Goal: Information Seeking & Learning: Learn about a topic

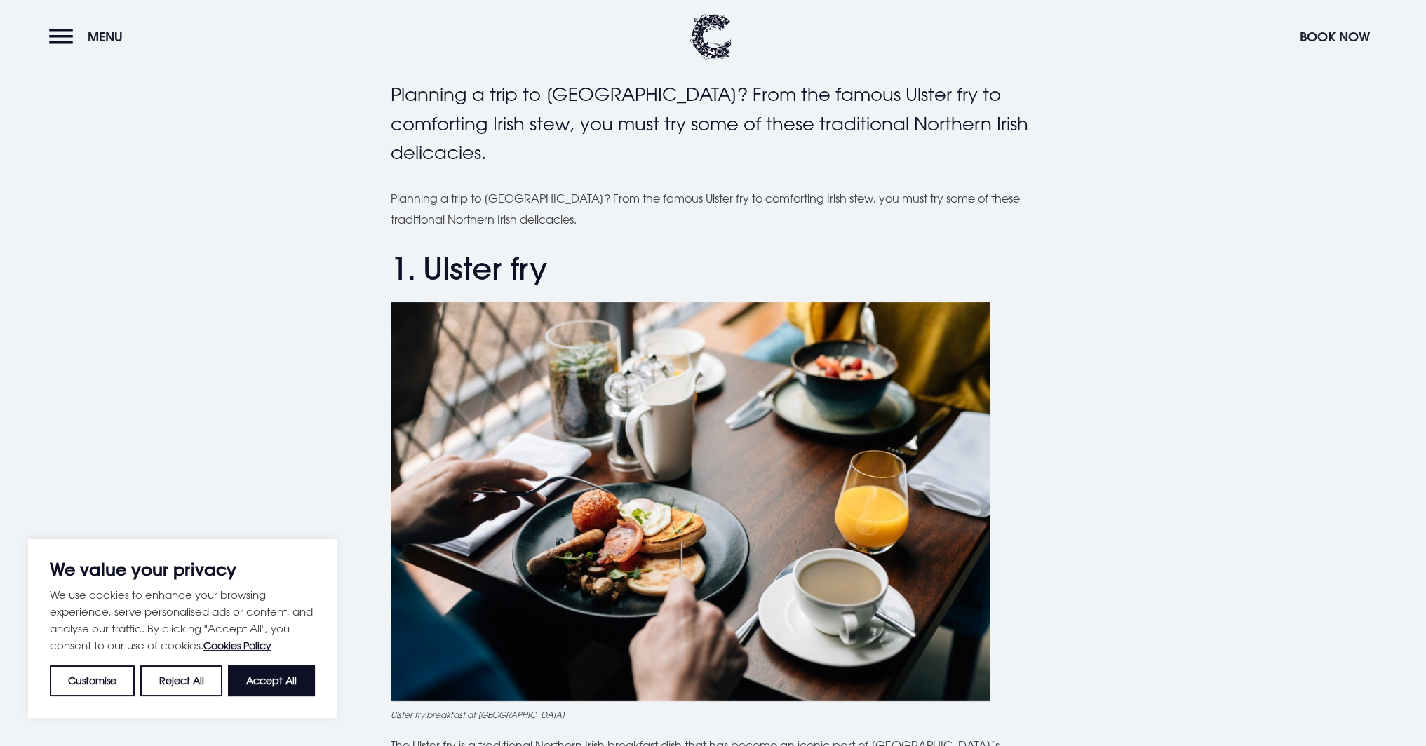
scroll to position [351, 0]
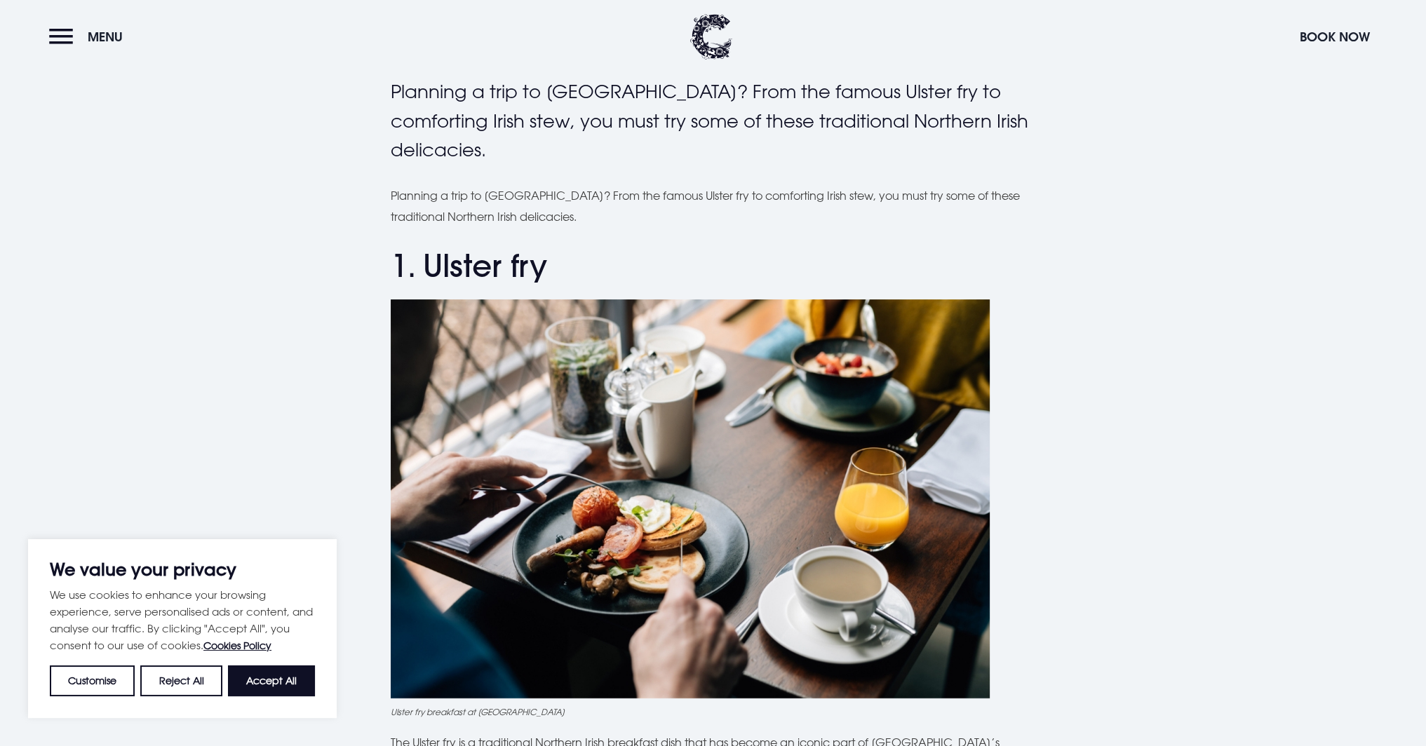
click at [271, 694] on button "Accept All" at bounding box center [271, 681] width 87 height 31
checkbox input "true"
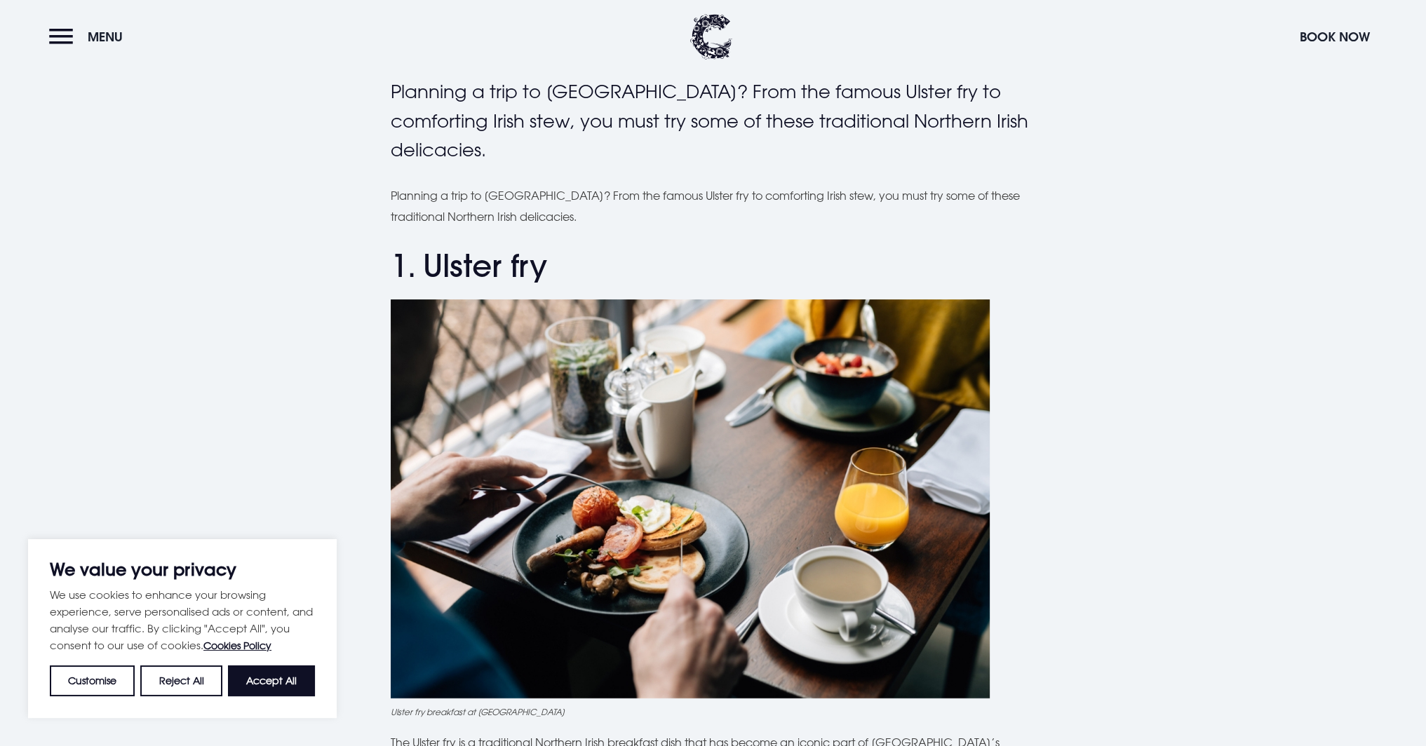
checkbox input "true"
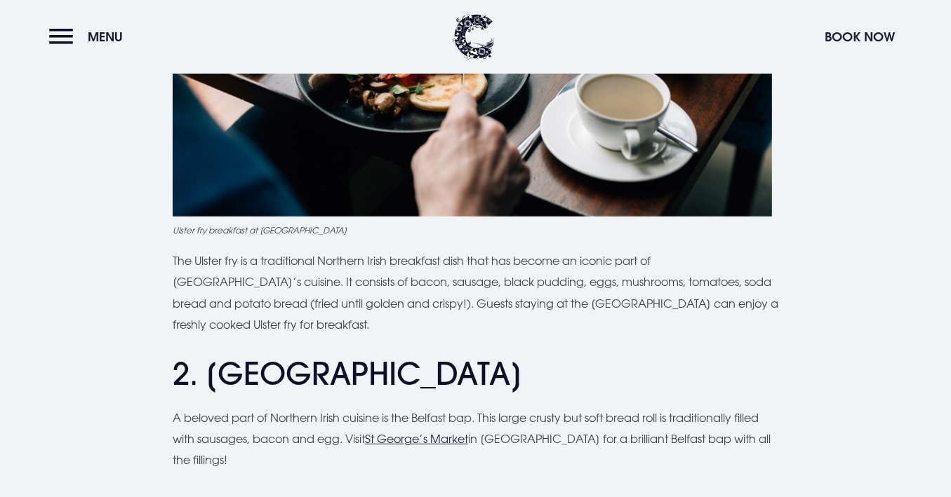
scroll to position [846, 0]
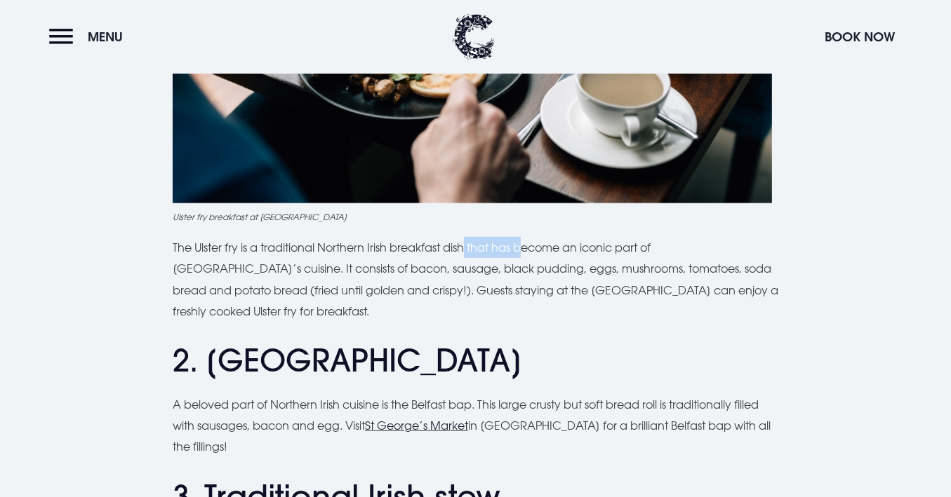
drag, startPoint x: 469, startPoint y: 248, endPoint x: 586, endPoint y: 248, distance: 117.1
click at [570, 248] on p "The Ulster fry is a traditional Northern Irish breakfast dish that has become a…" at bounding box center [475, 280] width 605 height 86
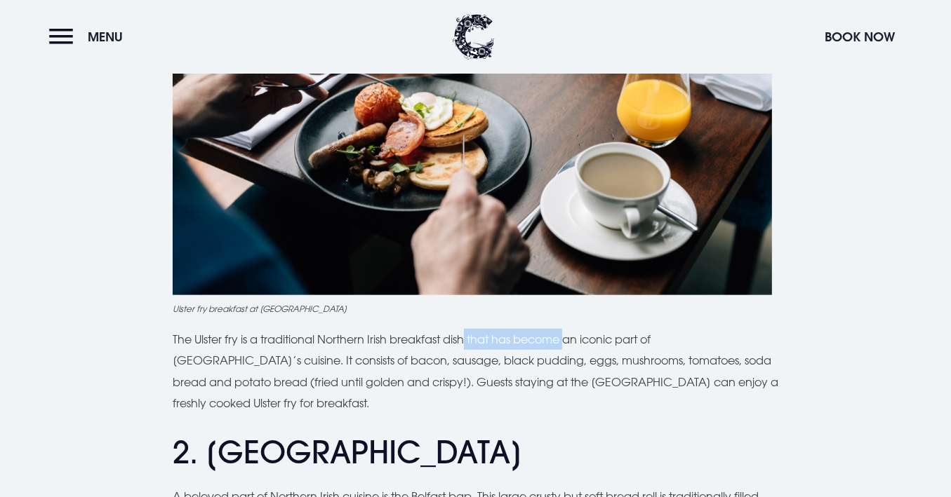
scroll to position [753, 0]
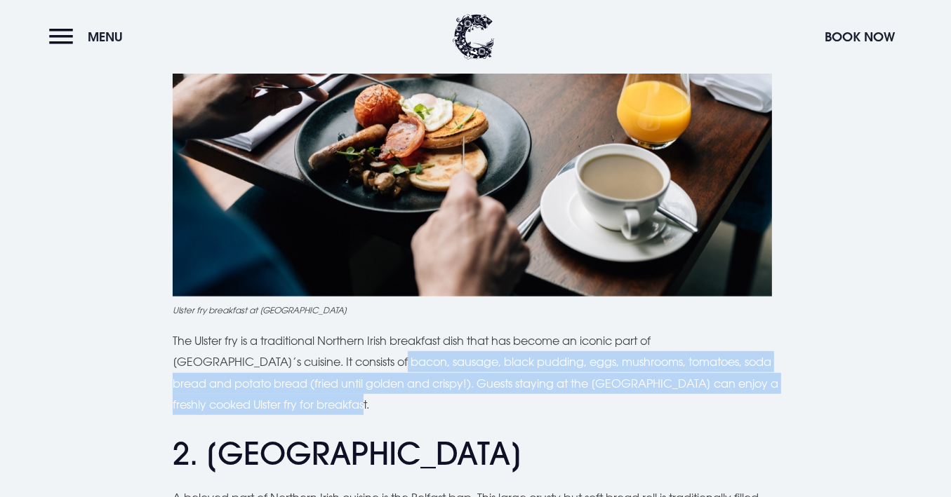
drag, startPoint x: 286, startPoint y: 363, endPoint x: 676, endPoint y: 394, distance: 391.2
click at [676, 394] on p "The Ulster fry is a traditional Northern Irish breakfast dish that has become a…" at bounding box center [475, 373] width 605 height 86
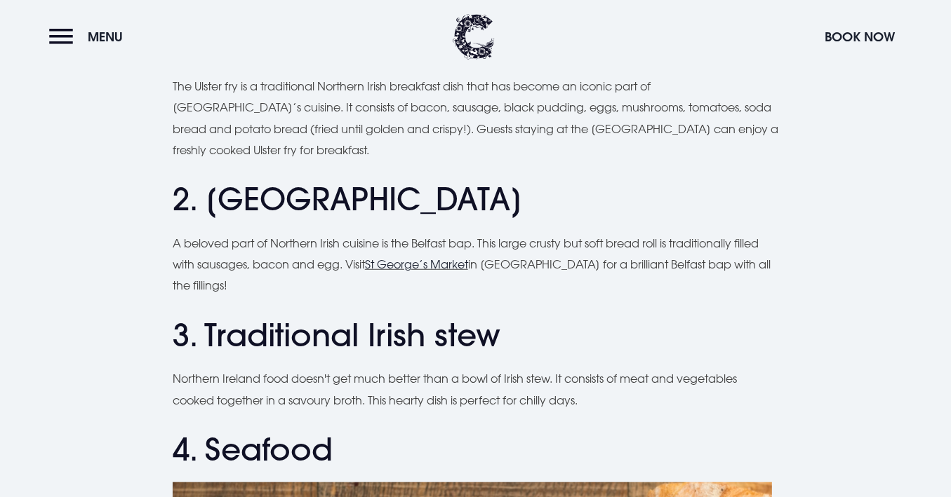
scroll to position [986, 0]
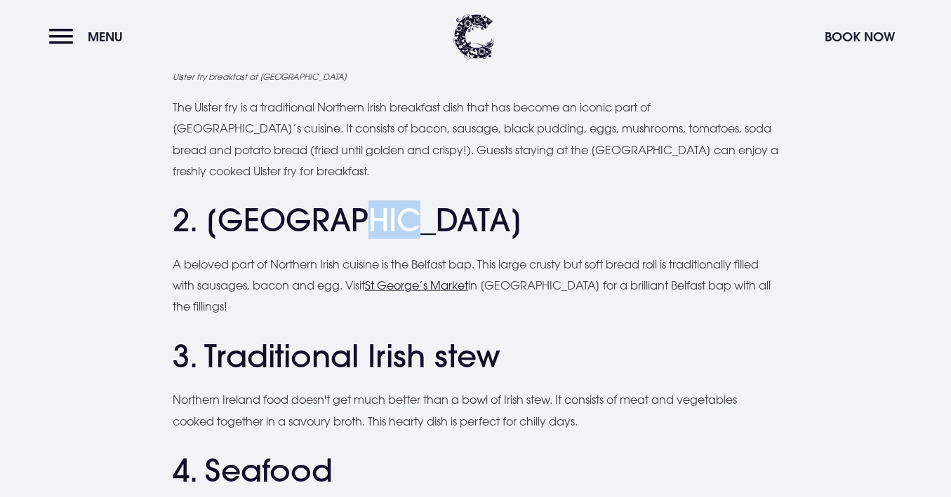
drag, startPoint x: 311, startPoint y: 217, endPoint x: 391, endPoint y: 218, distance: 80.0
click at [391, 218] on h2 "2. Belfast bap" at bounding box center [475, 220] width 605 height 37
drag, startPoint x: 483, startPoint y: 265, endPoint x: 624, endPoint y: 266, distance: 141.0
click at [624, 266] on p "A beloved part of Northern Irish cuisine is the Belfast bap. This large crusty …" at bounding box center [475, 286] width 605 height 64
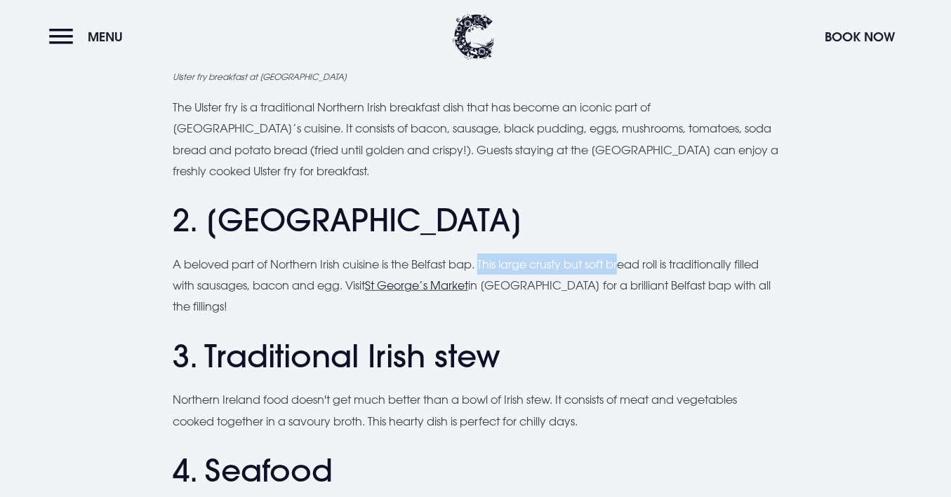
click at [624, 266] on p "A beloved part of Northern Irish cuisine is the Belfast bap. This large crusty …" at bounding box center [475, 286] width 605 height 64
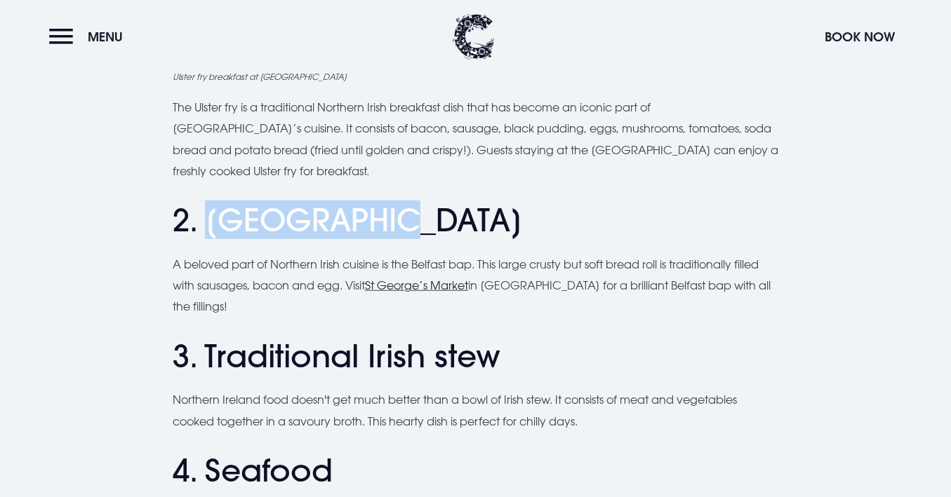
drag, startPoint x: 424, startPoint y: 226, endPoint x: 203, endPoint y: 222, distance: 220.3
click at [203, 222] on h2 "2. Belfast bap" at bounding box center [475, 220] width 605 height 37
copy h2 "Belfast bap"
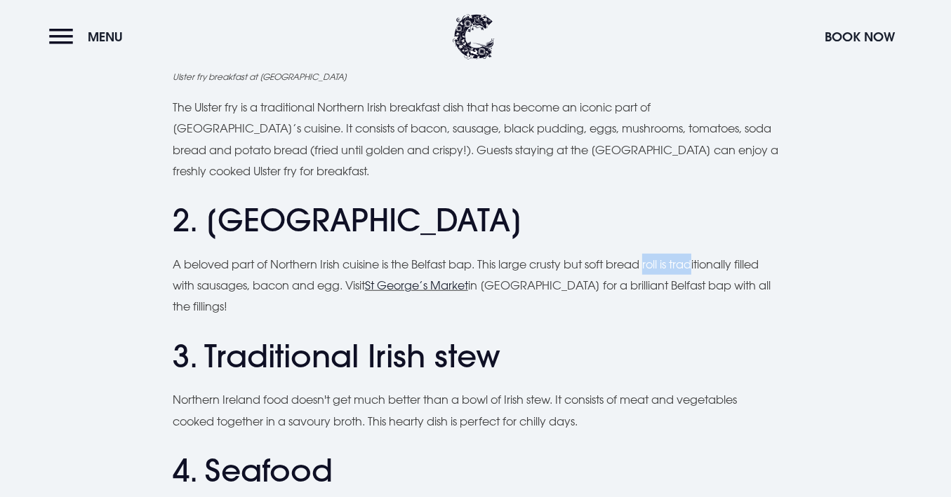
drag, startPoint x: 651, startPoint y: 264, endPoint x: 703, endPoint y: 264, distance: 51.9
click at [703, 264] on p "A beloved part of Northern Irish cuisine is the Belfast bap. This large crusty …" at bounding box center [475, 286] width 605 height 64
drag, startPoint x: 198, startPoint y: 288, endPoint x: 354, endPoint y: 286, distance: 155.7
click at [354, 286] on p "A beloved part of Northern Irish cuisine is the Belfast bap. This large crusty …" at bounding box center [475, 286] width 605 height 64
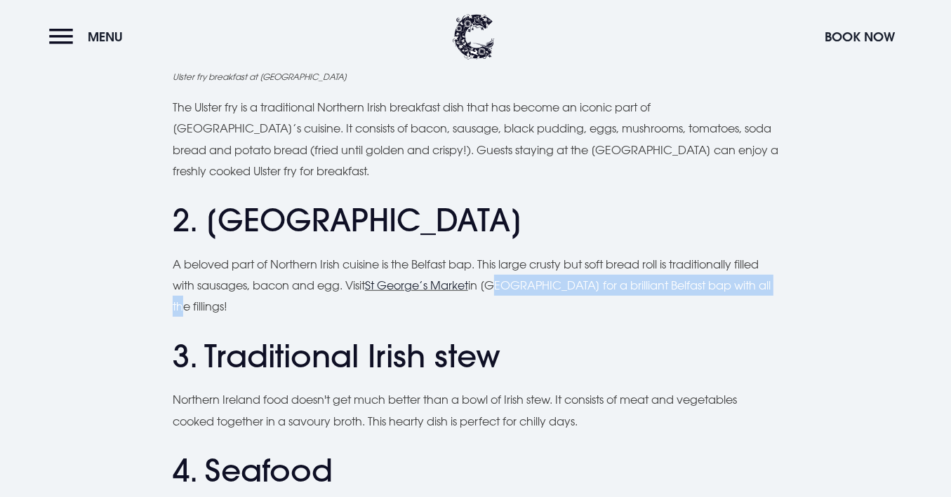
drag, startPoint x: 499, startPoint y: 285, endPoint x: 750, endPoint y: 281, distance: 250.5
click at [750, 281] on p "A beloved part of Northern Irish cuisine is the Belfast bap. This large crusty …" at bounding box center [475, 286] width 605 height 64
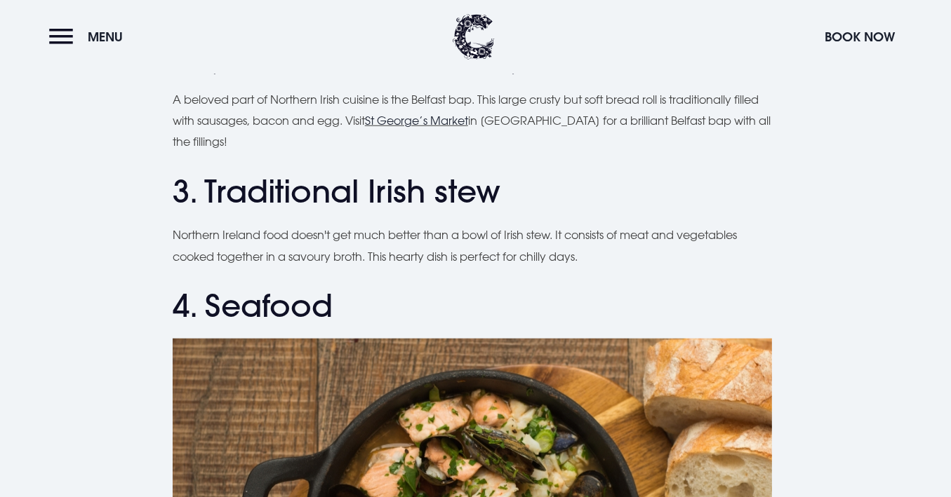
scroll to position [1154, 0]
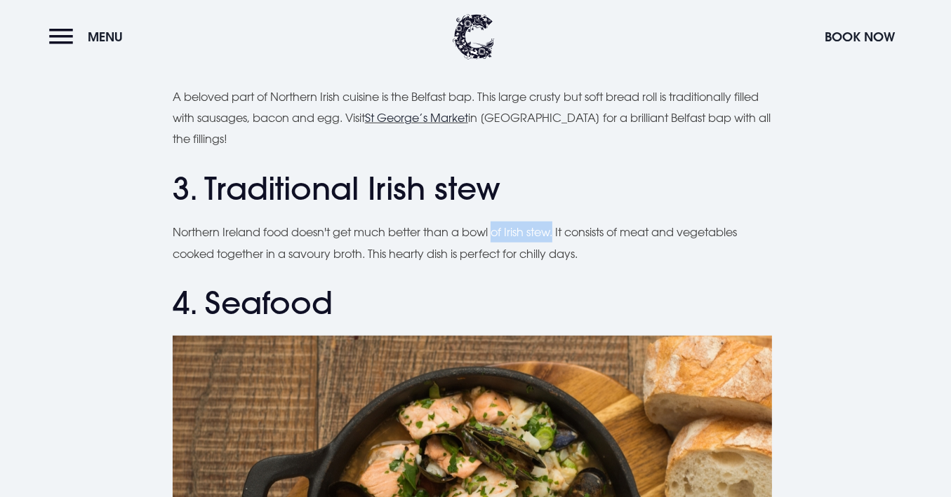
drag, startPoint x: 559, startPoint y: 211, endPoint x: 499, endPoint y: 216, distance: 59.8
click at [499, 222] on p "Northern Ireland food doesn't get much better than a bowl of Irish stew. It con…" at bounding box center [475, 243] width 605 height 43
drag, startPoint x: 655, startPoint y: 211, endPoint x: 758, endPoint y: 207, distance: 103.2
click at [758, 222] on p "Northern Ireland food doesn't get much better than a bowl of Irish stew. It con…" at bounding box center [475, 243] width 605 height 43
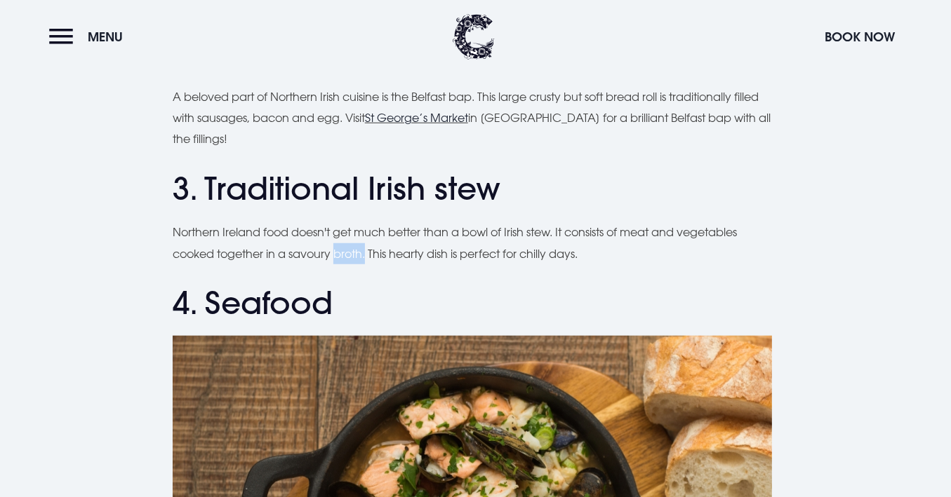
drag, startPoint x: 366, startPoint y: 232, endPoint x: 335, endPoint y: 237, distance: 31.9
click at [335, 237] on p "Northern Ireland food doesn't get much better than a bowl of Irish stew. It con…" at bounding box center [475, 243] width 605 height 43
drag, startPoint x: 370, startPoint y: 158, endPoint x: 496, endPoint y: 163, distance: 126.4
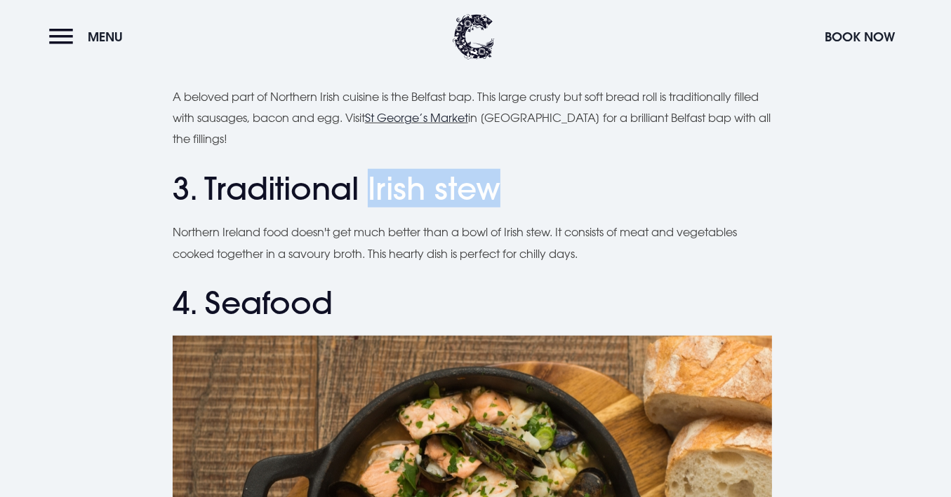
click at [496, 170] on h2 "3. Traditional Irish stew" at bounding box center [475, 188] width 605 height 37
copy h2 "Irish stew"
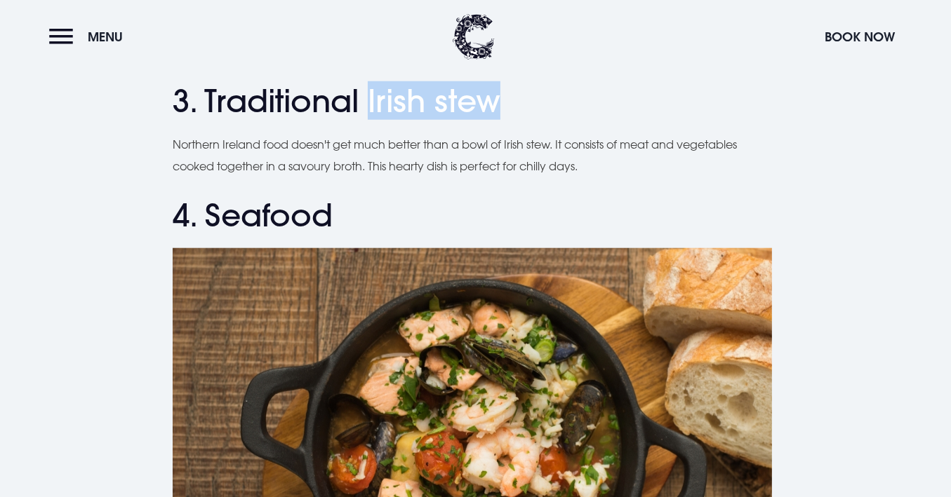
scroll to position [1248, 0]
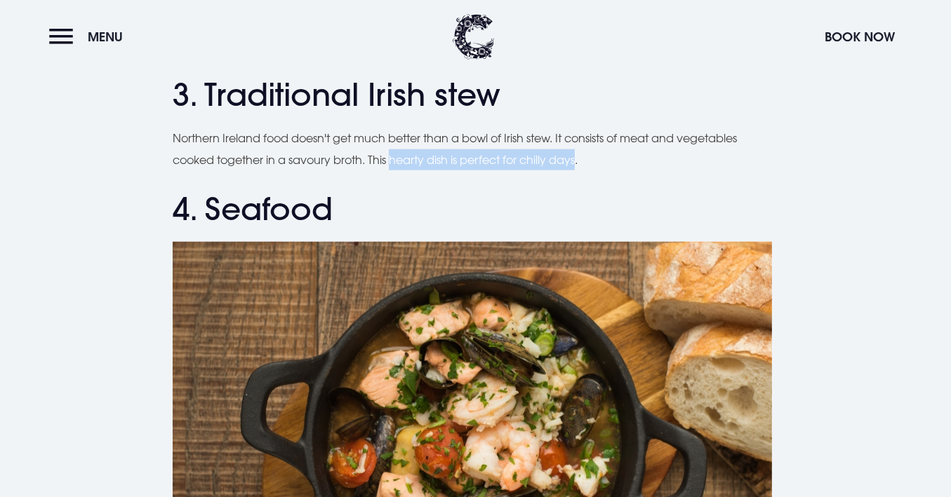
drag, startPoint x: 391, startPoint y: 135, endPoint x: 581, endPoint y: 141, distance: 189.5
click at [581, 141] on p "Northern Ireland food doesn't get much better than a bowl of Irish stew. It con…" at bounding box center [475, 149] width 605 height 43
copy p "hearty dish is perfect for chilly days"
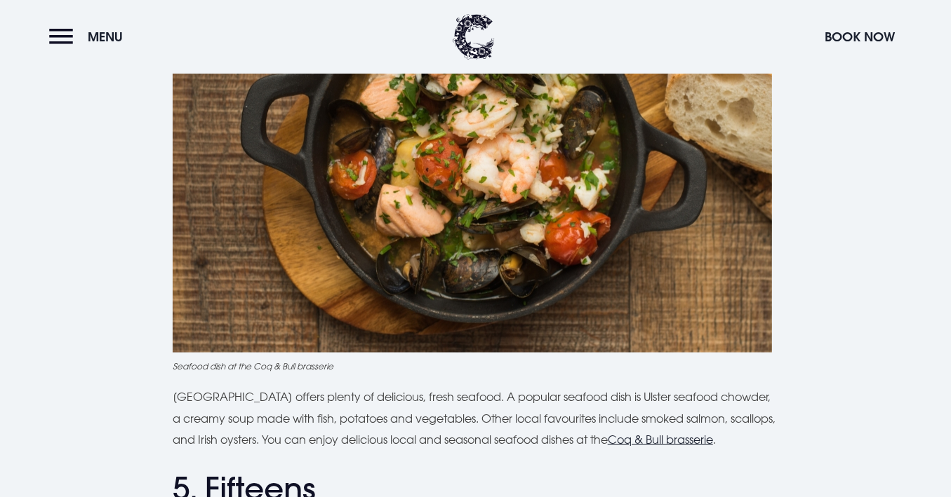
scroll to position [1529, 0]
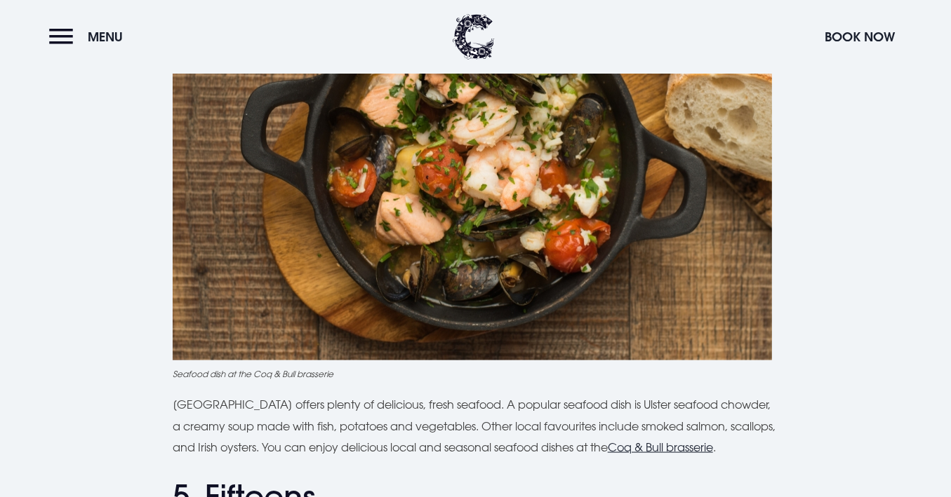
click at [722, 394] on p "Northern Ireland offers plenty of delicious, fresh seafood. A popular seafood d…" at bounding box center [475, 426] width 605 height 64
copy p "chowder"
drag, startPoint x: 622, startPoint y: 383, endPoint x: 748, endPoint y: 376, distance: 125.8
click at [748, 394] on p "Northern Ireland offers plenty of delicious, fresh seafood. A popular seafood d…" at bounding box center [475, 426] width 605 height 64
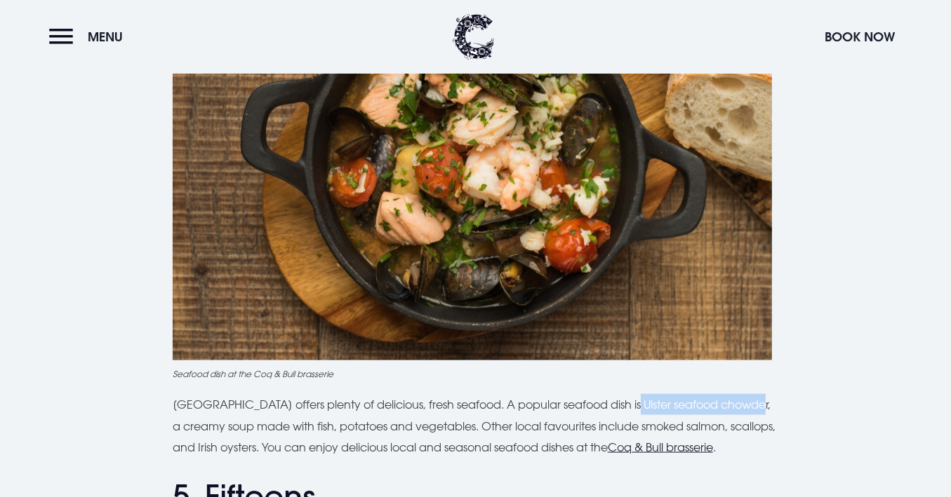
copy p "Ulster seafood chowder"
click at [749, 412] on p "Northern Ireland offers plenty of delicious, fresh seafood. A popular seafood d…" at bounding box center [475, 426] width 605 height 64
copy p "scallops"
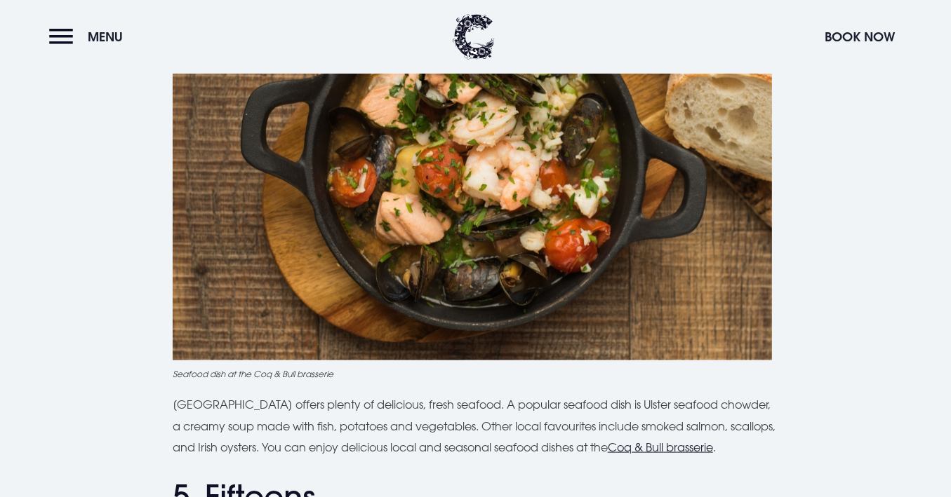
click at [257, 425] on p "Northern Ireland offers plenty of delicious, fresh seafood. A popular seafood d…" at bounding box center [475, 426] width 605 height 64
drag, startPoint x: 257, startPoint y: 425, endPoint x: 209, endPoint y: 429, distance: 48.6
click at [209, 429] on p "Northern Ireland offers plenty of delicious, fresh seafood. A popular seafood d…" at bounding box center [475, 426] width 605 height 64
click at [224, 428] on p "Northern Ireland offers plenty of delicious, fresh seafood. A popular seafood d…" at bounding box center [475, 426] width 605 height 64
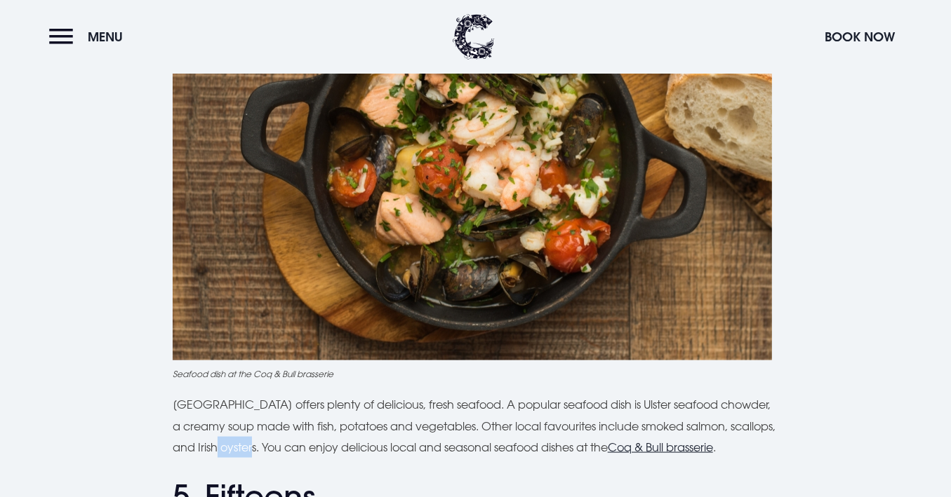
click at [224, 428] on p "Northern Ireland offers plenty of delicious, fresh seafood. A popular seafood d…" at bounding box center [475, 426] width 605 height 64
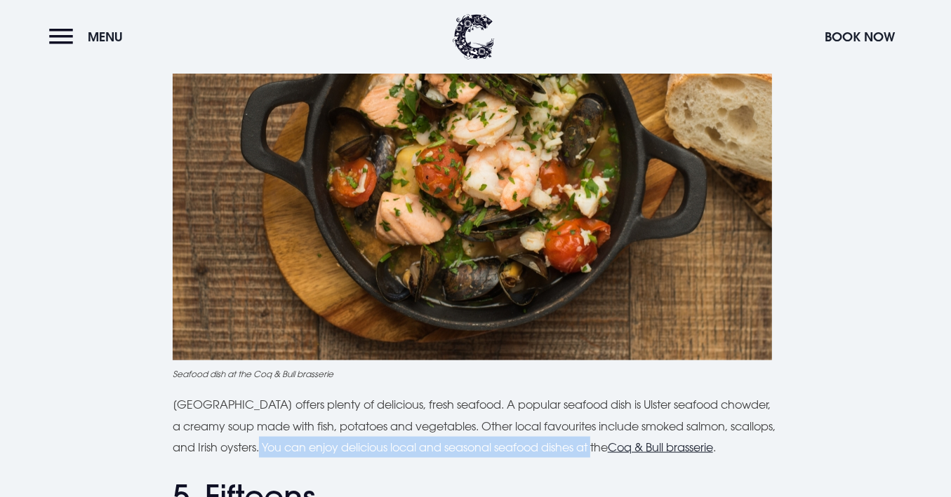
drag, startPoint x: 261, startPoint y: 423, endPoint x: 605, endPoint y: 430, distance: 343.8
click at [605, 430] on p "Northern Ireland offers plenty of delicious, fresh seafood. A popular seafood d…" at bounding box center [475, 426] width 605 height 64
click at [669, 441] on u "Coq & Bull brasserie" at bounding box center [659, 448] width 105 height 14
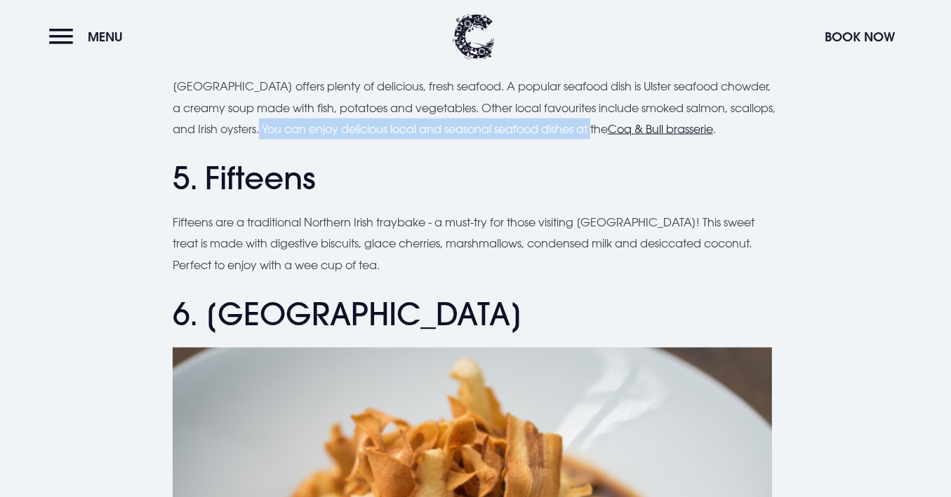
scroll to position [1855, 0]
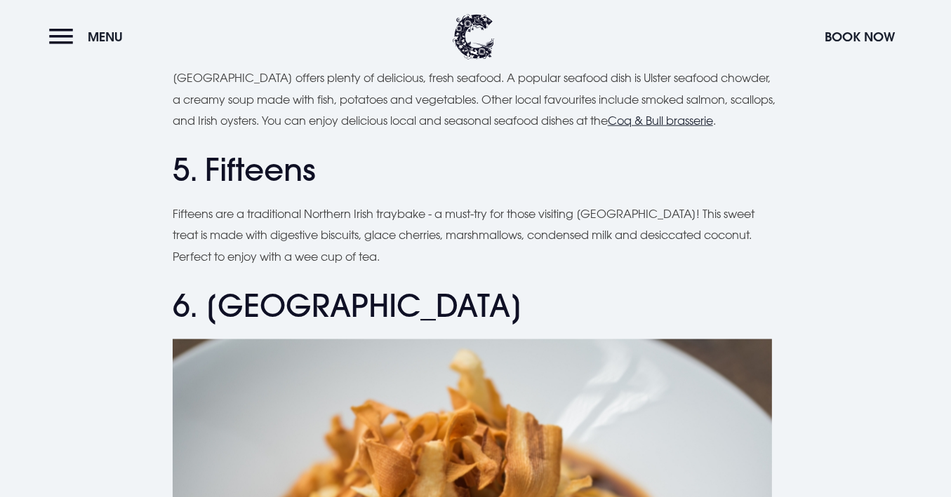
click at [325, 156] on h2 "5. Fifteens" at bounding box center [475, 170] width 605 height 37
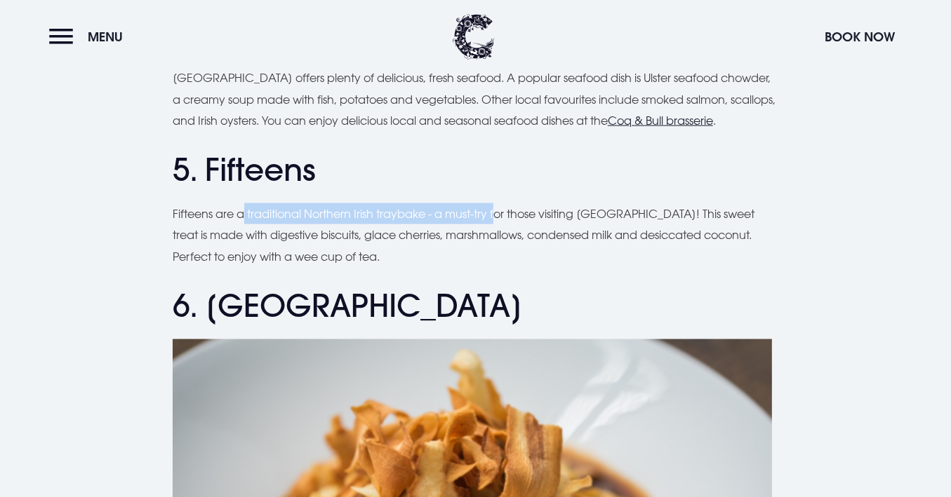
drag, startPoint x: 364, startPoint y: 194, endPoint x: 498, endPoint y: 199, distance: 134.0
click at [498, 203] on p "Fifteens are a traditional Northern Irish traybake - a must-try for those visit…" at bounding box center [475, 235] width 605 height 64
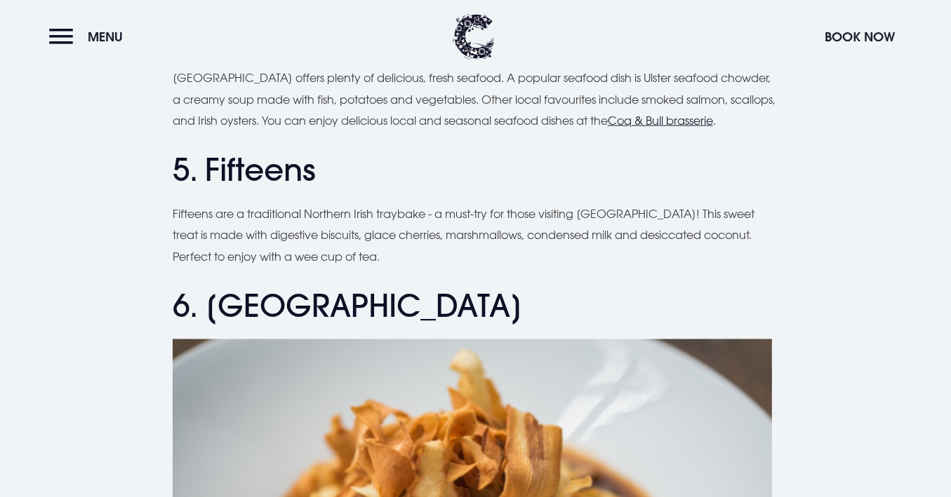
click at [401, 203] on p "Fifteens are a traditional Northern Irish traybake - a must-try for those visit…" at bounding box center [475, 235] width 605 height 64
click at [318, 203] on p "Fifteens are a traditional Northern Irish traybake - a must-try for those visit…" at bounding box center [475, 235] width 605 height 64
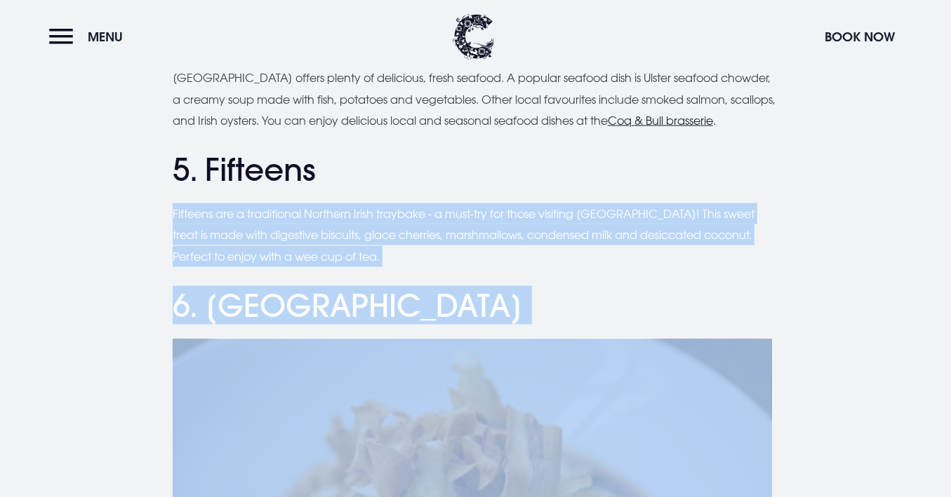
click at [422, 203] on p "Fifteens are a traditional Northern Irish traybake - a must-try for those visit…" at bounding box center [475, 235] width 605 height 64
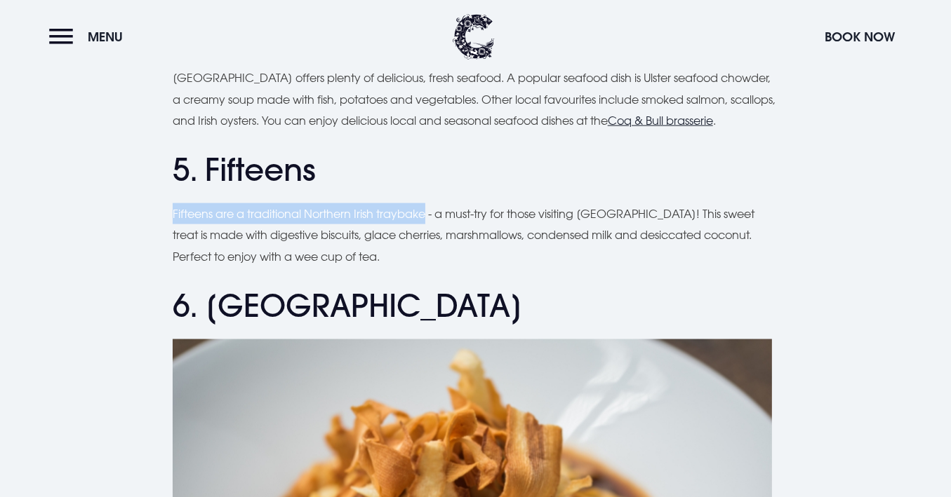
drag, startPoint x: 163, startPoint y: 188, endPoint x: 429, endPoint y: 184, distance: 265.9
copy p "Fifteens are a traditional Northern Irish traybake"
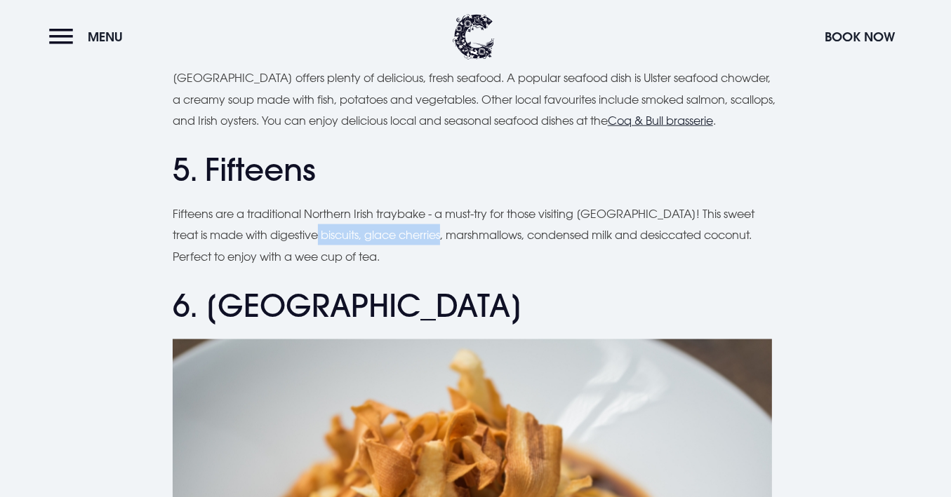
drag, startPoint x: 286, startPoint y: 218, endPoint x: 412, endPoint y: 218, distance: 125.6
click at [412, 218] on p "Fifteens are a traditional Northern Irish traybake - a must-try for those visit…" at bounding box center [475, 235] width 605 height 64
drag, startPoint x: 407, startPoint y: 217, endPoint x: 478, endPoint y: 210, distance: 71.2
click at [478, 210] on p "Fifteens are a traditional Northern Irish traybake - a must-try for those visit…" at bounding box center [475, 235] width 605 height 64
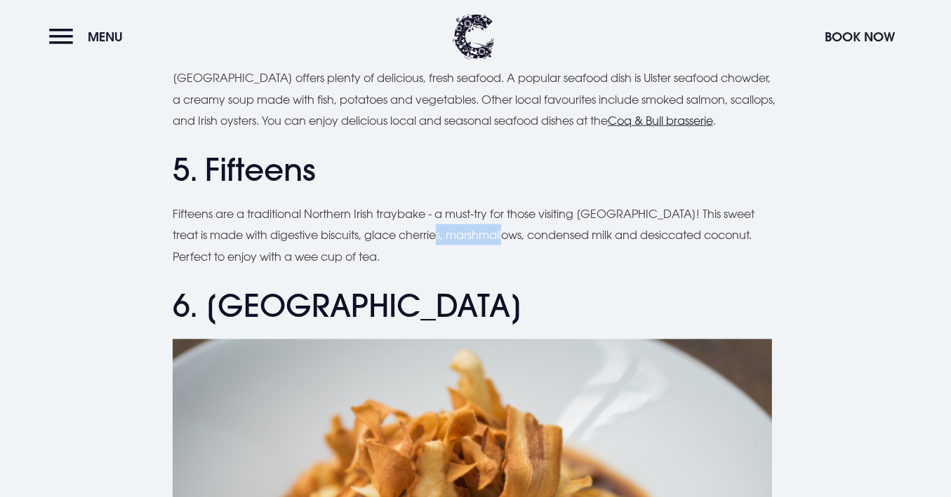
click at [478, 210] on p "Fifteens are a traditional Northern Irish traybake - a must-try for those visit…" at bounding box center [475, 235] width 605 height 64
drag, startPoint x: 612, startPoint y: 214, endPoint x: 724, endPoint y: 216, distance: 112.3
click at [724, 216] on p "Fifteens are a traditional Northern Irish traybake - a must-try for those visit…" at bounding box center [475, 235] width 605 height 64
copy p "desiccated coconut"
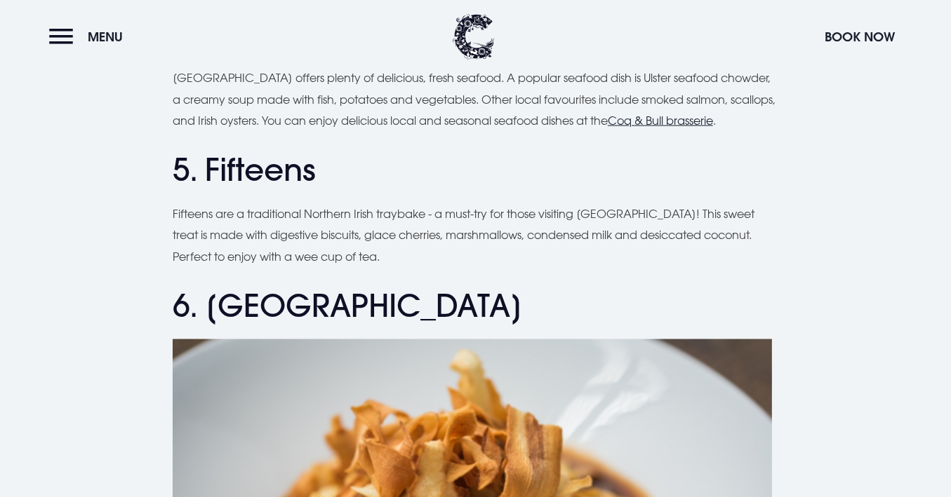
click at [411, 203] on p "Fifteens are a traditional Northern Irish traybake - a must-try for those visit…" at bounding box center [475, 235] width 605 height 64
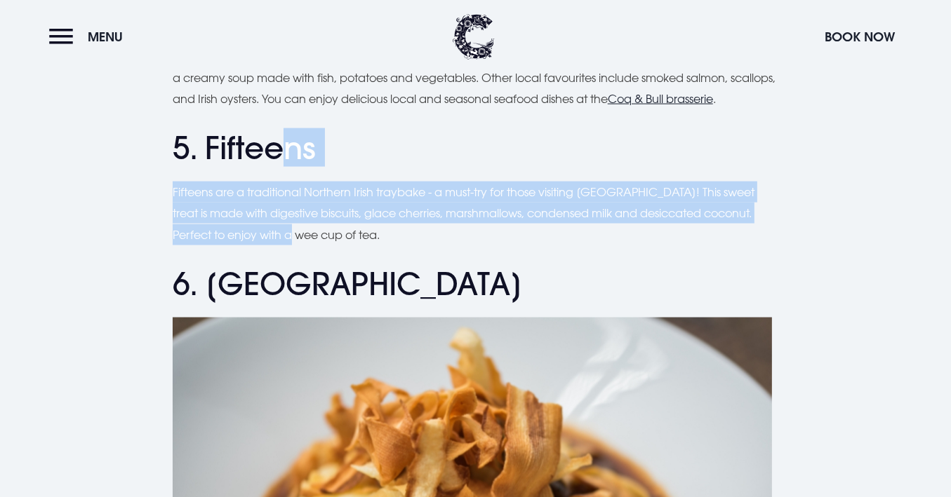
scroll to position [1821, 0]
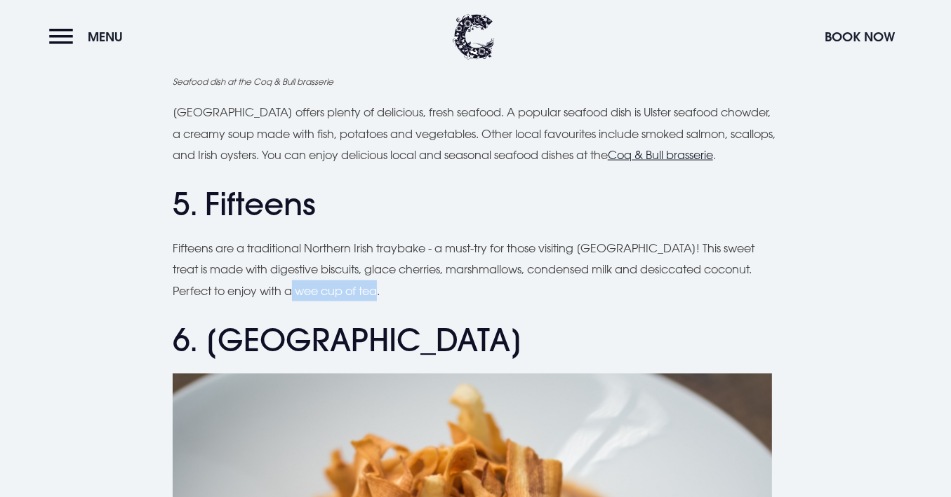
drag, startPoint x: 256, startPoint y: 95, endPoint x: 343, endPoint y: 267, distance: 192.0
click at [343, 267] on p "Fifteens are a traditional Northern Irish traybake - a must-try for those visit…" at bounding box center [475, 270] width 605 height 64
copy p "wee cup of tea."
click at [495, 272] on p "Fifteens are a traditional Northern Irish traybake - a must-try for those visit…" at bounding box center [475, 270] width 605 height 64
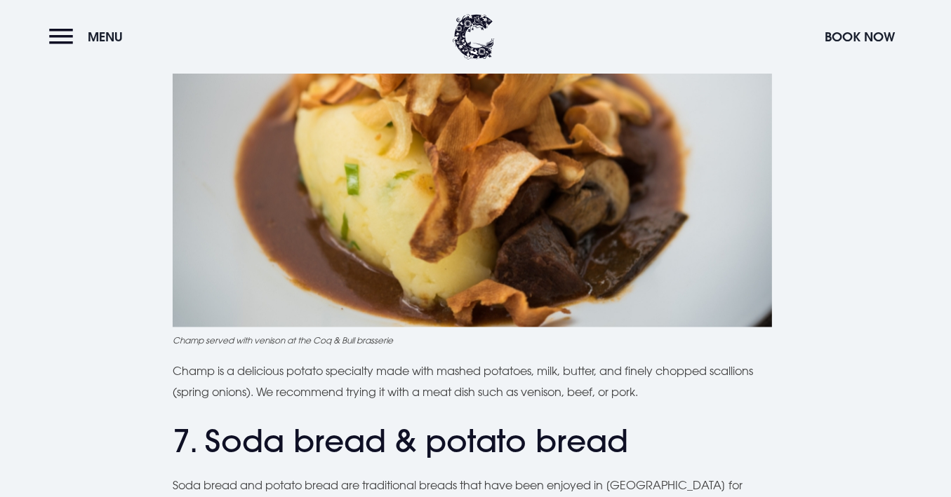
scroll to position [2289, 0]
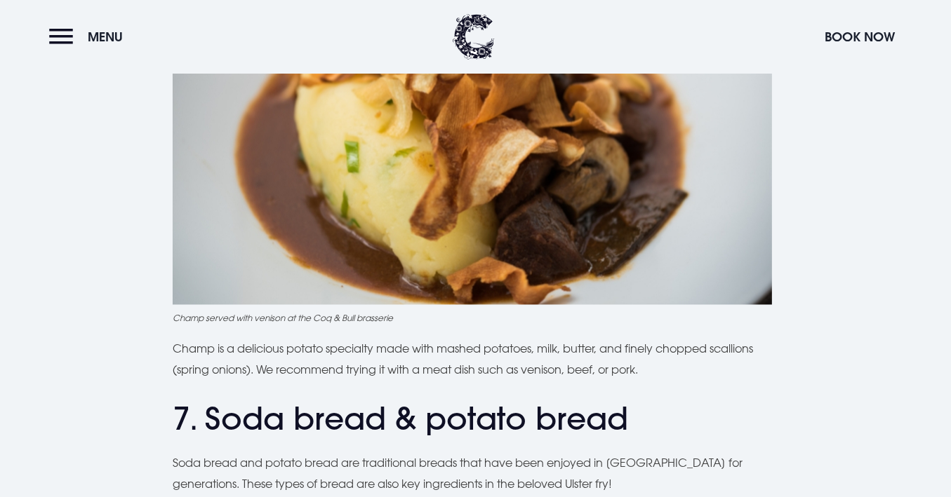
click at [741, 339] on p "Champ is a delicious potato specialty made with mashed potatoes, milk, butter, …" at bounding box center [475, 360] width 605 height 43
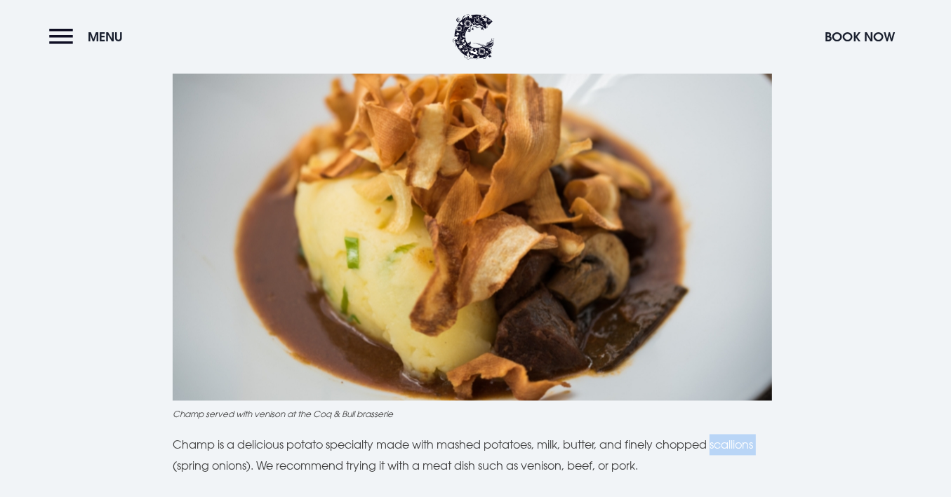
scroll to position [2242, 0]
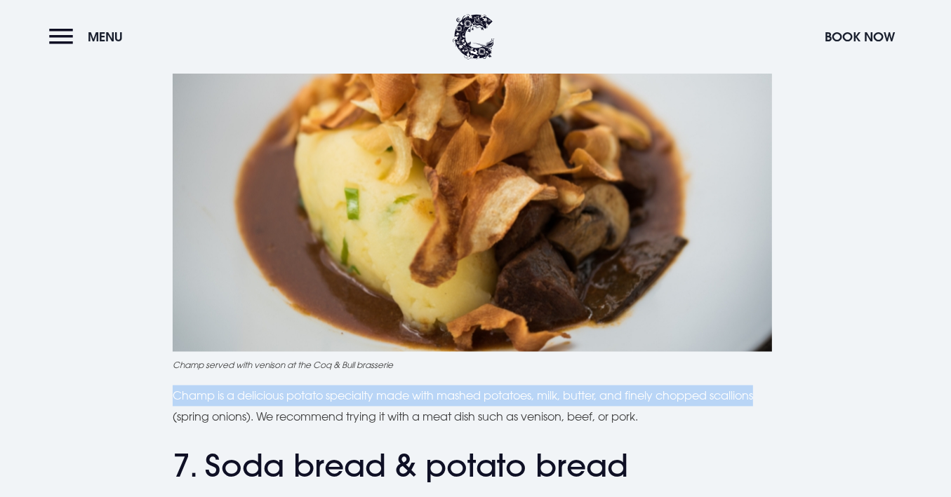
drag, startPoint x: 173, startPoint y: 374, endPoint x: 765, endPoint y: 382, distance: 592.8
click at [765, 386] on p "Champ is a delicious potato specialty made with mashed potatoes, milk, butter, …" at bounding box center [475, 407] width 605 height 43
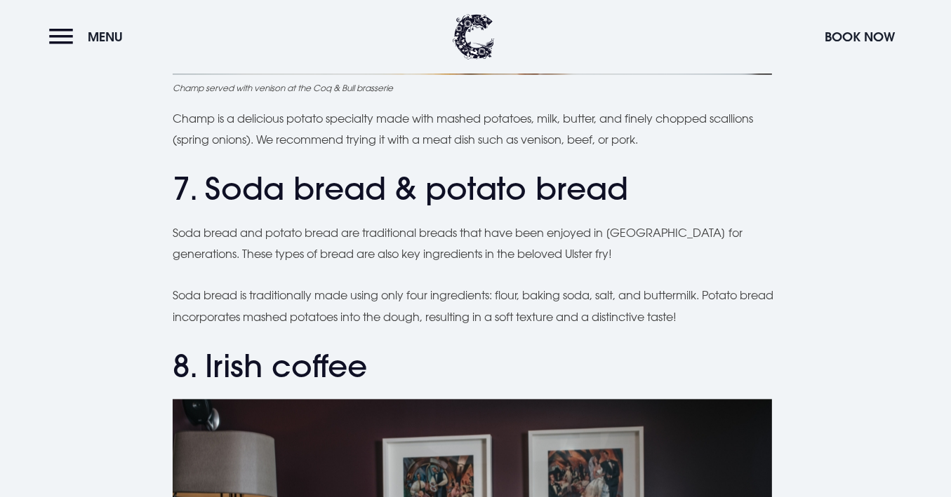
scroll to position [2523, 0]
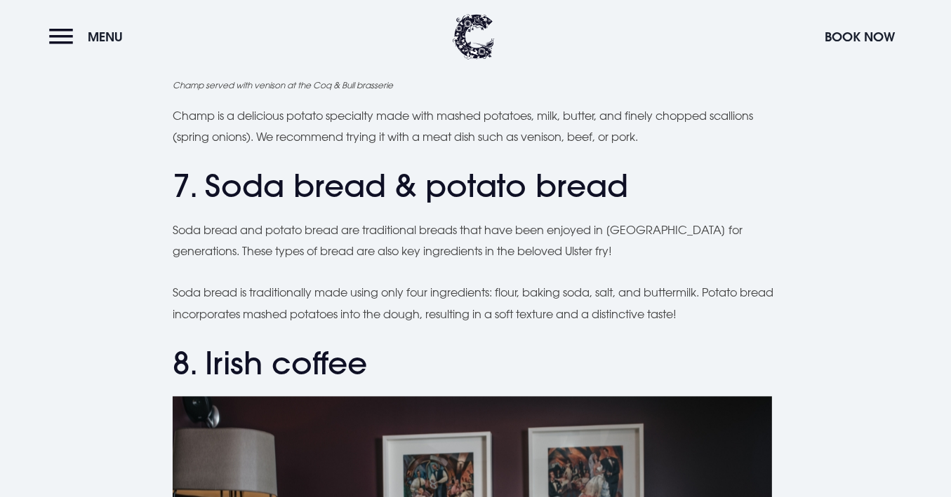
click at [269, 170] on h2 "7. Soda bread & potato bread" at bounding box center [475, 186] width 605 height 37
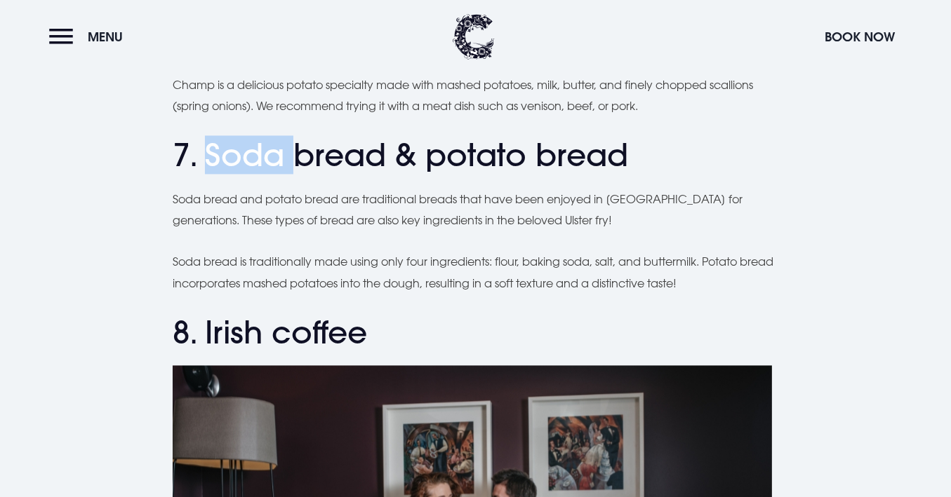
scroll to position [2570, 0]
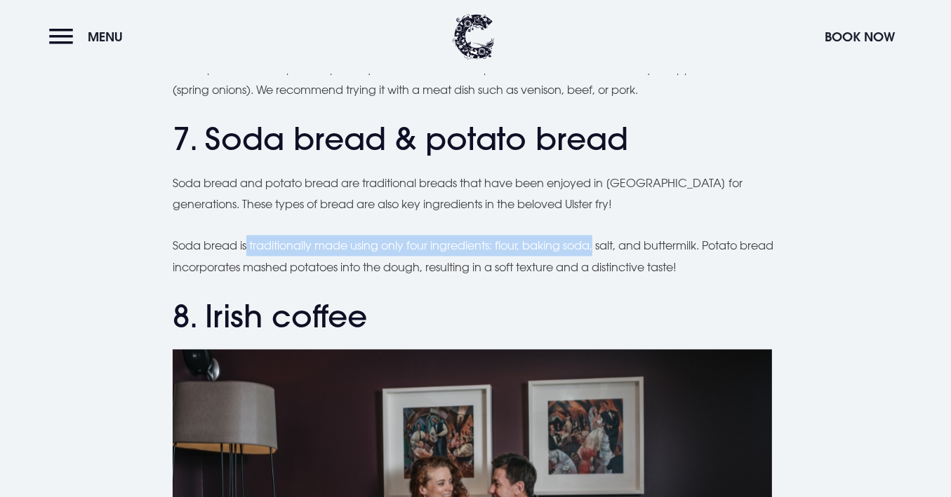
drag, startPoint x: 246, startPoint y: 225, endPoint x: 598, endPoint y: 219, distance: 352.2
click at [598, 235] on p "Soda bread is traditionally made using only four ingredients: flour, baking sod…" at bounding box center [475, 256] width 605 height 43
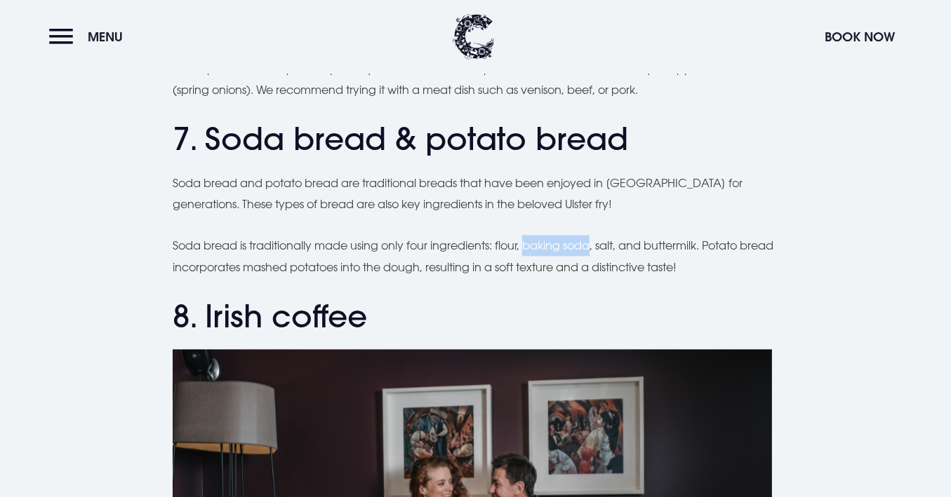
drag, startPoint x: 596, startPoint y: 219, endPoint x: 528, endPoint y: 221, distance: 67.4
click at [528, 235] on p "Soda bread is traditionally made using only four ingredients: flour, baking sod…" at bounding box center [475, 256] width 605 height 43
click at [652, 235] on p "Soda bread is traditionally made using only four ingredients: flour, baking sod…" at bounding box center [475, 256] width 605 height 43
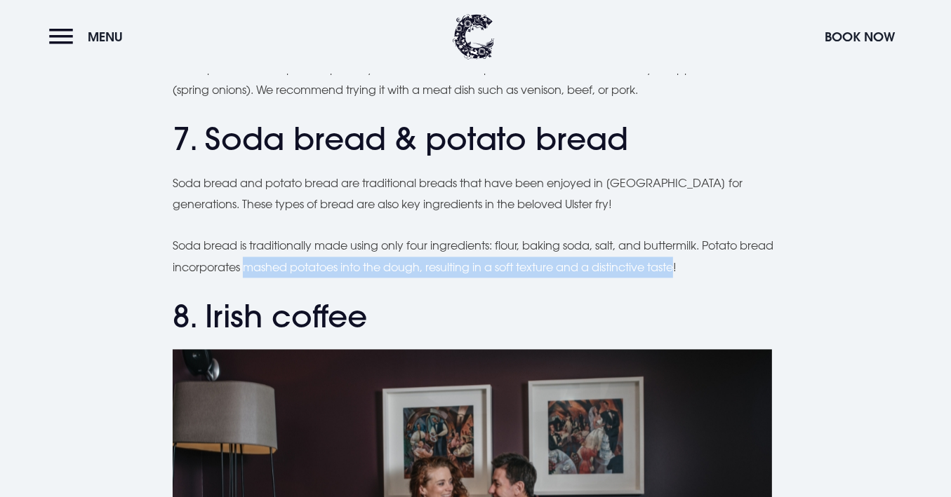
drag, startPoint x: 280, startPoint y: 243, endPoint x: 720, endPoint y: 241, distance: 439.8
click at [720, 241] on p "Soda bread is traditionally made using only four ingredients: flour, baking sod…" at bounding box center [475, 256] width 605 height 43
drag, startPoint x: 713, startPoint y: 224, endPoint x: 739, endPoint y: 253, distance: 38.7
click at [739, 253] on p "Soda bread is traditionally made using only four ingredients: flour, baking sod…" at bounding box center [475, 256] width 605 height 43
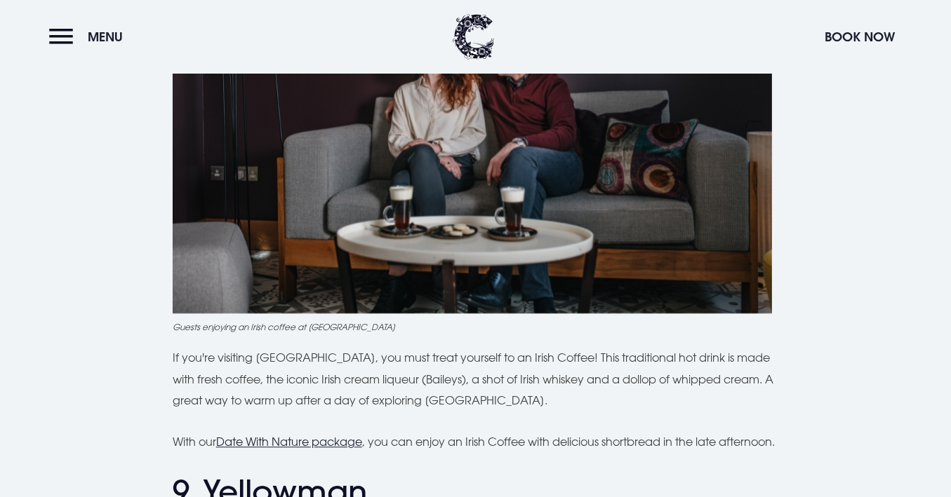
scroll to position [2990, 0]
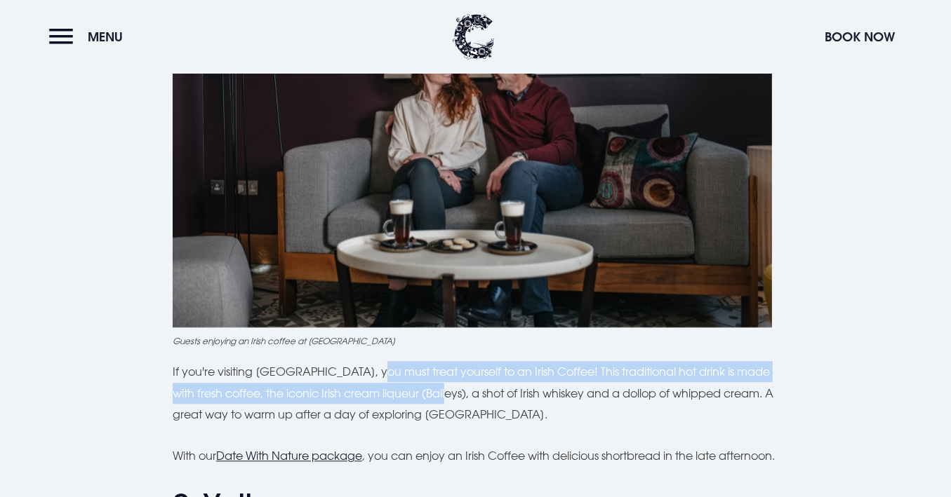
drag, startPoint x: 365, startPoint y: 354, endPoint x: 436, endPoint y: 378, distance: 74.1
click at [436, 378] on p "If you're visiting Northern Ireland, you must treat yourself to an Irish Coffee…" at bounding box center [475, 393] width 605 height 64
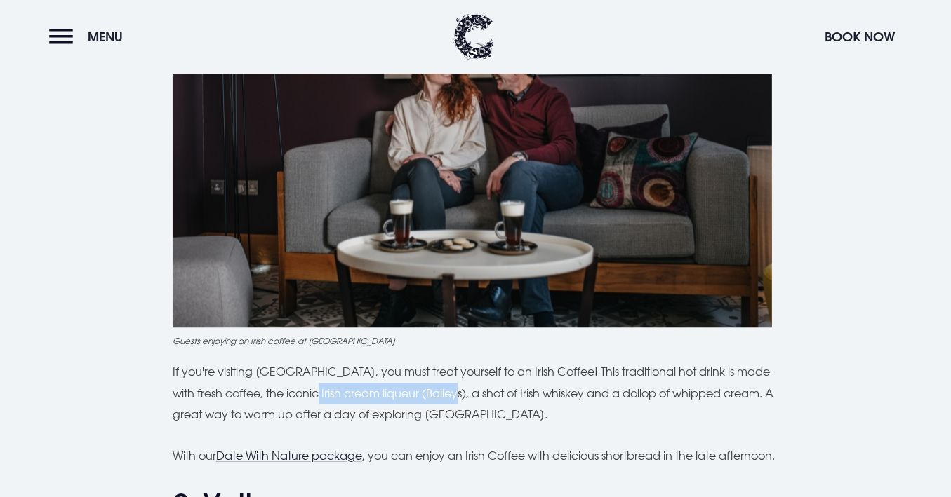
drag, startPoint x: 443, startPoint y: 375, endPoint x: 300, endPoint y: 369, distance: 143.9
click at [300, 369] on p "If you're visiting Northern Ireland, you must treat yourself to an Irish Coffee…" at bounding box center [475, 393] width 605 height 64
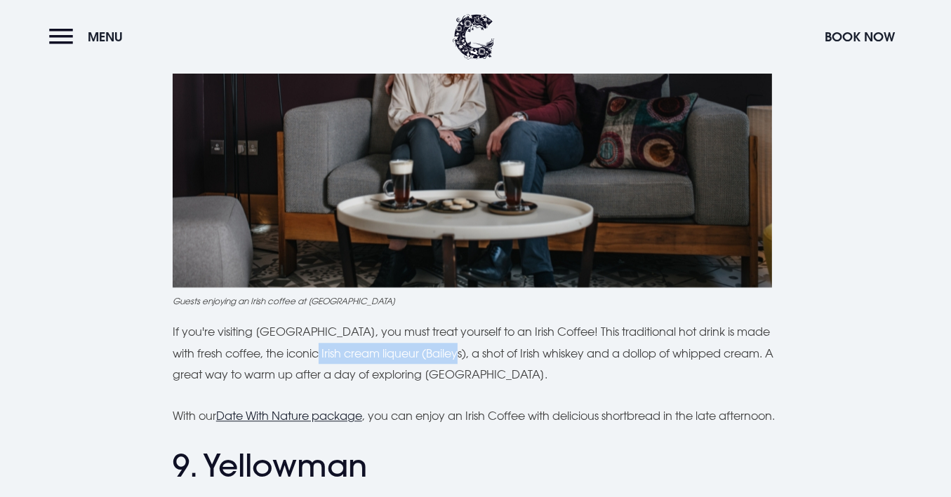
scroll to position [3037, 0]
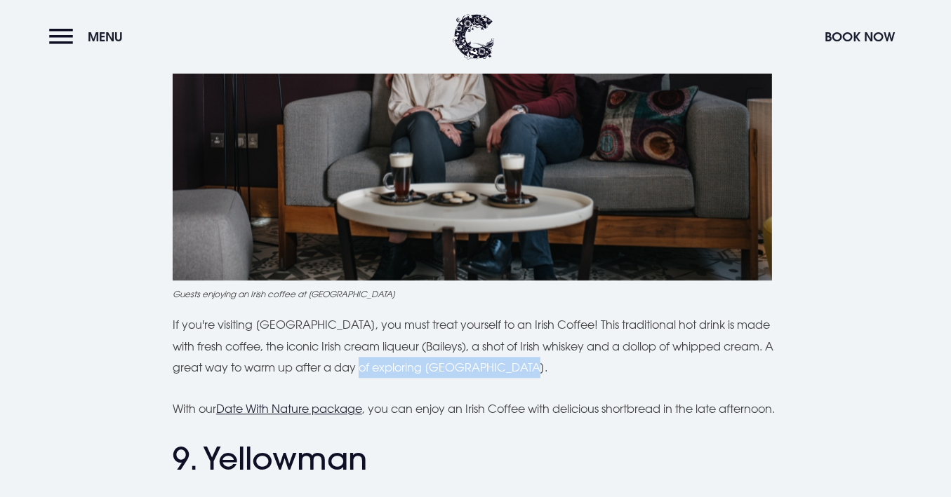
drag, startPoint x: 565, startPoint y: 343, endPoint x: 368, endPoint y: 340, distance: 197.1
click at [368, 340] on p "If you're visiting Northern Ireland, you must treat yourself to an Irish Coffee…" at bounding box center [475, 346] width 605 height 64
drag, startPoint x: 368, startPoint y: 340, endPoint x: 596, endPoint y: 330, distance: 228.9
click at [592, 330] on p "If you're visiting Northern Ireland, you must treat yourself to an Irish Coffee…" at bounding box center [475, 346] width 605 height 64
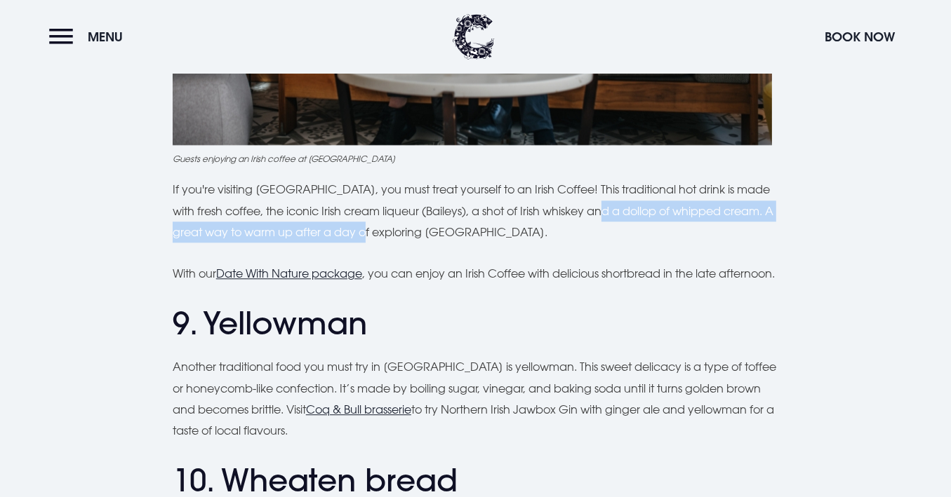
scroll to position [3178, 0]
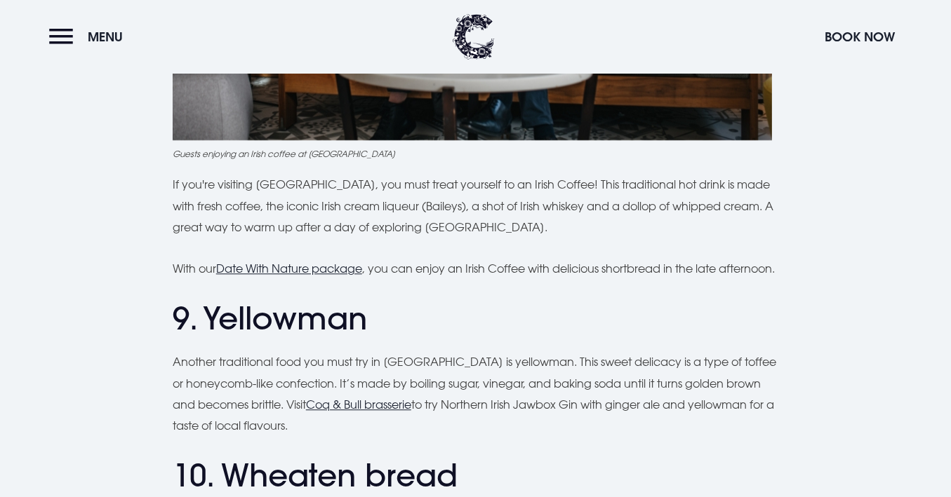
click at [497, 196] on p "If you're visiting Northern Ireland, you must treat yourself to an Irish Coffee…" at bounding box center [475, 206] width 605 height 64
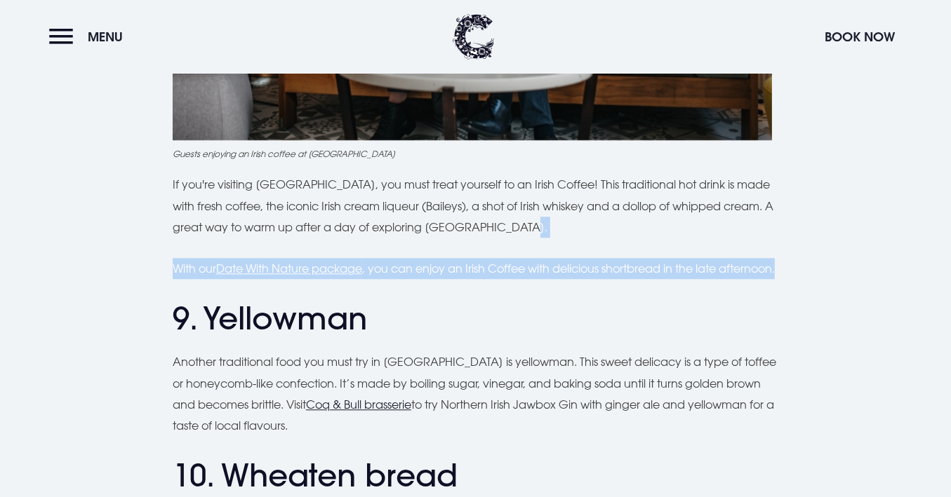
drag, startPoint x: 528, startPoint y: 208, endPoint x: 530, endPoint y: 267, distance: 58.9
click at [530, 267] on p "With our Date With Nature package , you can enjoy an Irish Coffee with deliciou…" at bounding box center [475, 268] width 605 height 21
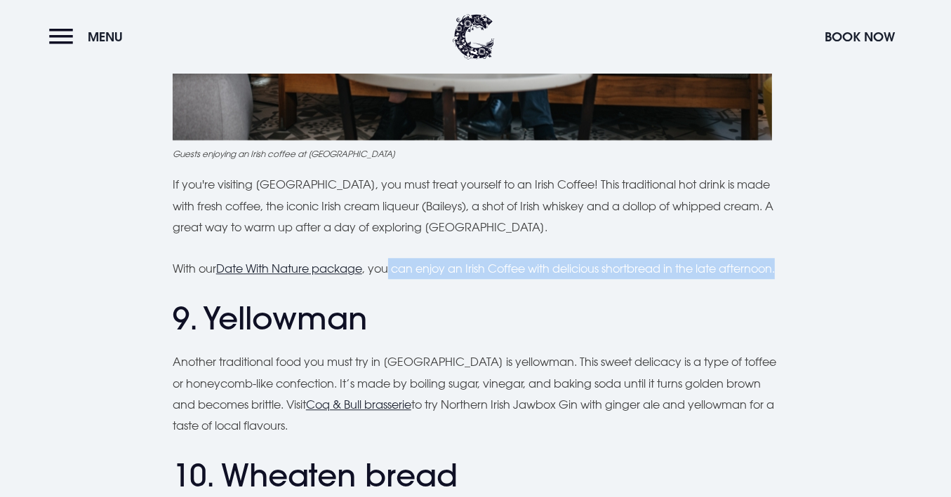
drag, startPoint x: 391, startPoint y: 248, endPoint x: 662, endPoint y: 272, distance: 271.2
click at [662, 272] on p "With our Date With Nature package , you can enjoy an Irish Coffee with deliciou…" at bounding box center [475, 268] width 605 height 21
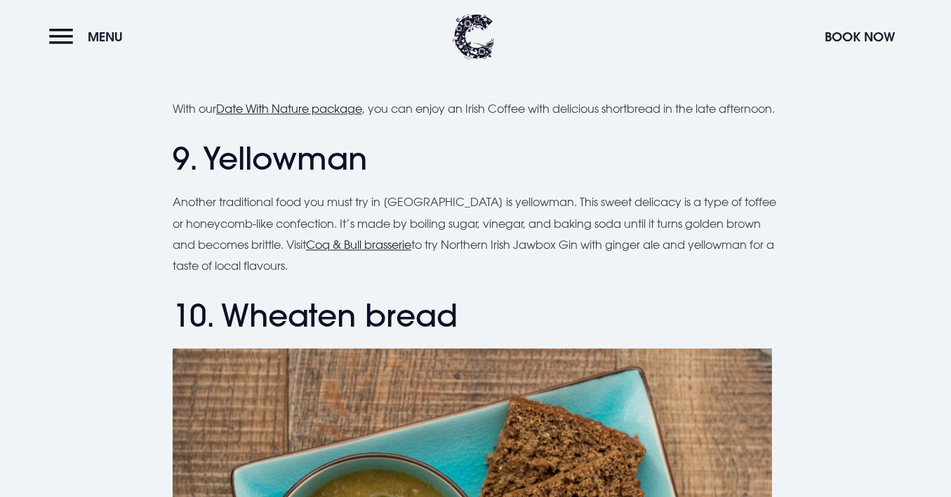
scroll to position [3411, 0]
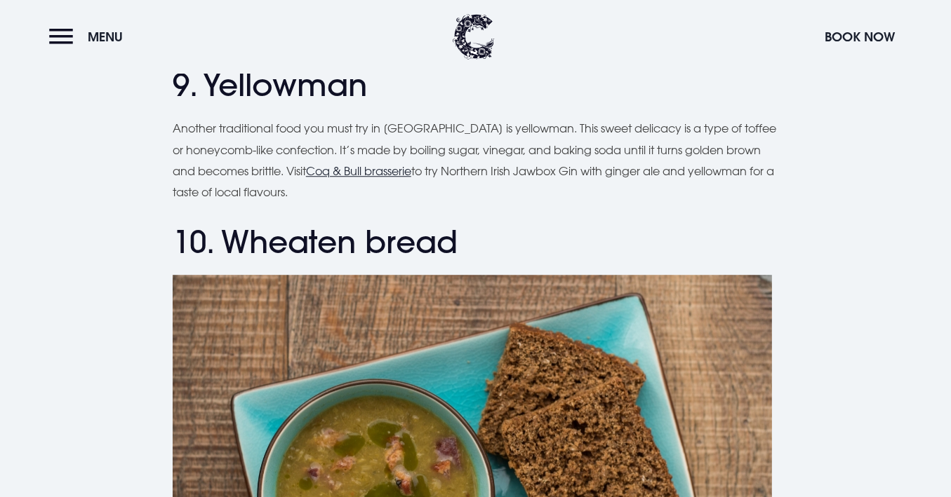
click at [741, 129] on p "Another traditional food you must try in Northern Ireland is yellowman. This sw…" at bounding box center [475, 161] width 605 height 86
drag, startPoint x: 172, startPoint y: 154, endPoint x: 318, endPoint y: 156, distance: 145.9
click at [318, 156] on p "Another traditional food you must try in Northern Ireland is yellowman. This sw…" at bounding box center [475, 161] width 605 height 86
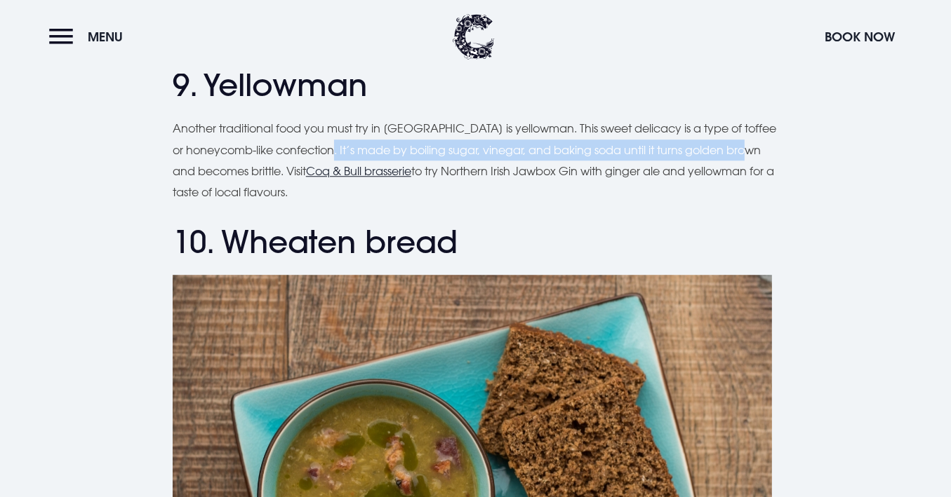
drag, startPoint x: 327, startPoint y: 153, endPoint x: 752, endPoint y: 154, distance: 425.1
click at [752, 154] on p "Another traditional food you must try in Northern Ireland is yellowman. This sw…" at bounding box center [475, 161] width 605 height 86
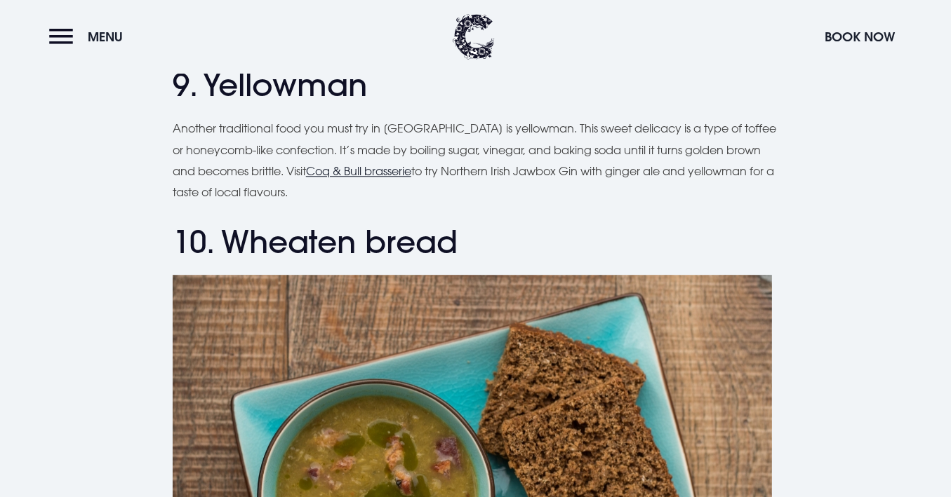
click at [257, 168] on p "Another traditional food you must try in Northern Ireland is yellowman. This sw…" at bounding box center [475, 161] width 605 height 86
click at [256, 168] on p "Another traditional food you must try in Northern Ireland is yellowman. This sw…" at bounding box center [475, 161] width 605 height 86
drag, startPoint x: 495, startPoint y: 177, endPoint x: 619, endPoint y: 192, distance: 125.7
click at [619, 192] on p "Another traditional food you must try in Northern Ireland is yellowman. This sw…" at bounding box center [475, 161] width 605 height 86
click at [620, 192] on p "Another traditional food you must try in Northern Ireland is yellowman. This sw…" at bounding box center [475, 161] width 605 height 86
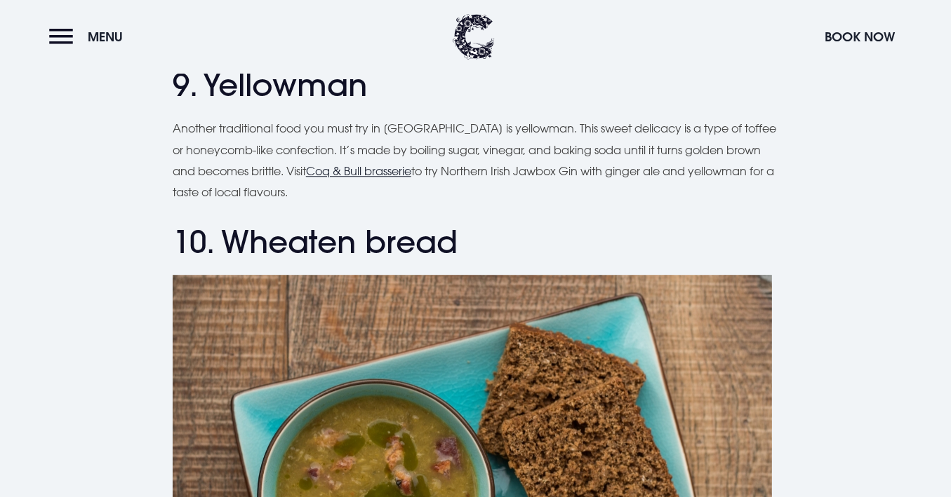
click at [271, 83] on h2 "9. Yellowman" at bounding box center [475, 85] width 605 height 37
drag, startPoint x: 548, startPoint y: 126, endPoint x: 388, endPoint y: 119, distance: 160.1
click at [388, 119] on p "Another traditional food you must try in Northern Ireland is yellowman. This sw…" at bounding box center [475, 161] width 605 height 86
click at [547, 180] on p "Another traditional food you must try in Northern Ireland is yellowman. This sw…" at bounding box center [475, 161] width 605 height 86
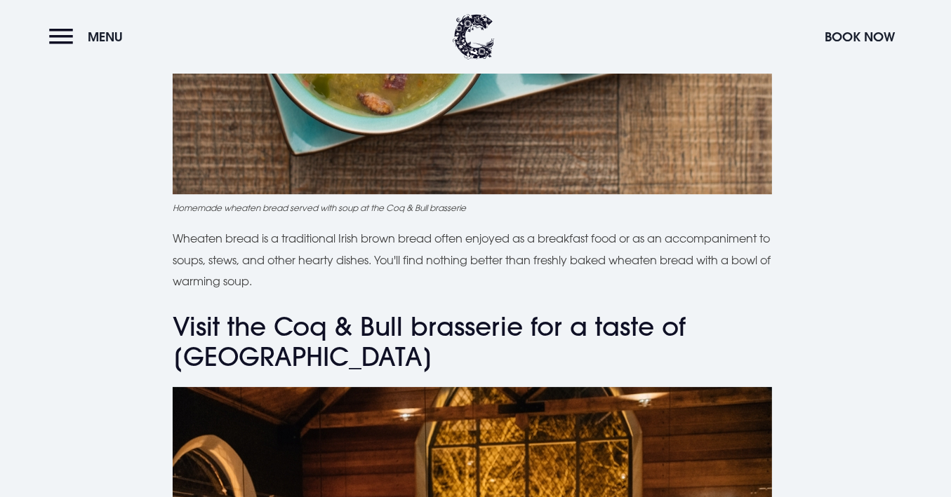
scroll to position [3926, 0]
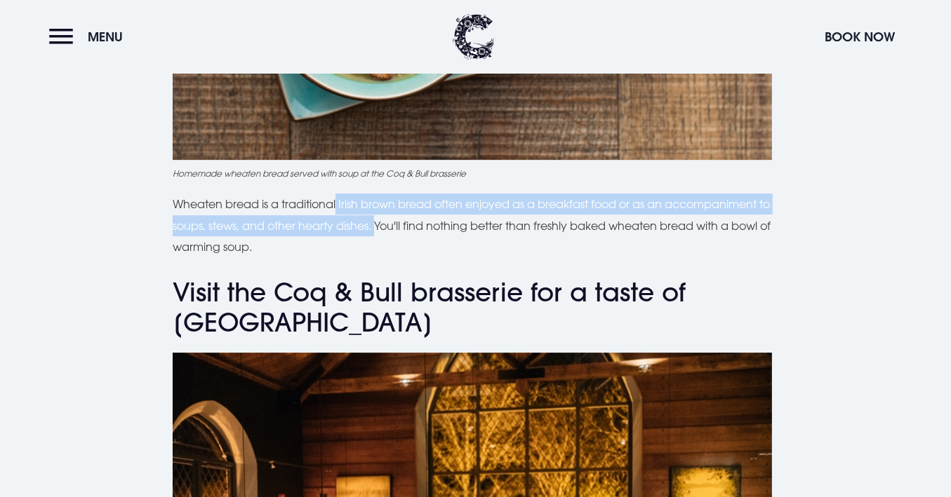
drag, startPoint x: 425, startPoint y: 207, endPoint x: 395, endPoint y: 229, distance: 37.2
click at [395, 229] on p "Wheaten bread is a traditional Irish brown bread often enjoyed as a breakfast f…" at bounding box center [475, 226] width 605 height 64
click at [333, 222] on p "Wheaten bread is a traditional Irish brown bread often enjoyed as a breakfast f…" at bounding box center [475, 226] width 605 height 64
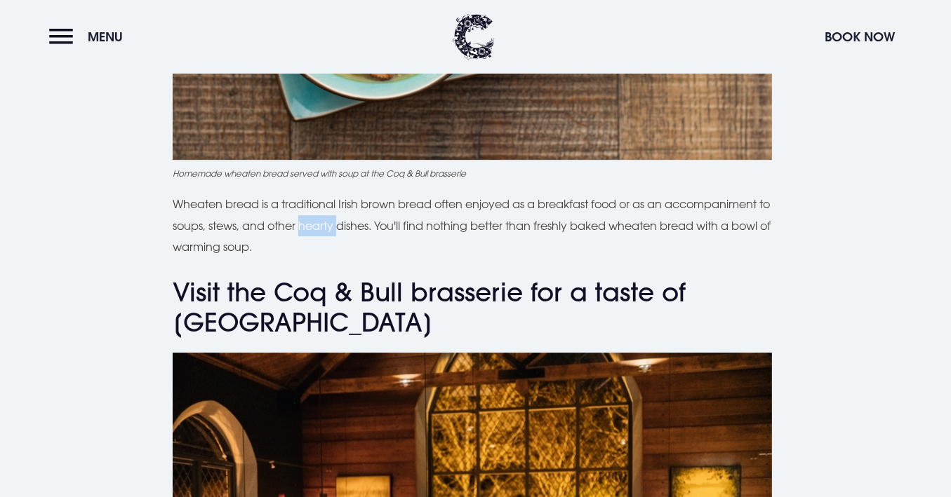
click at [333, 222] on p "Wheaten bread is a traditional Irish brown bread often enjoyed as a breakfast f…" at bounding box center [475, 226] width 605 height 64
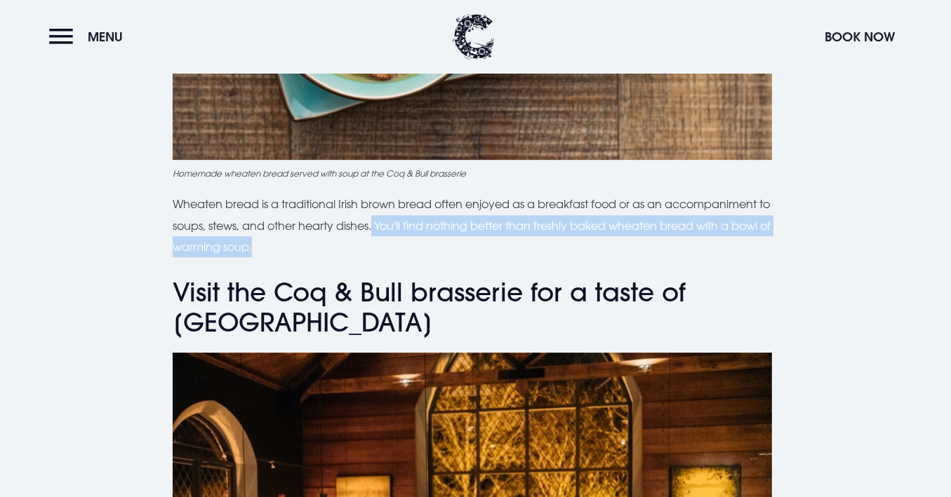
drag, startPoint x: 390, startPoint y: 227, endPoint x: 593, endPoint y: 236, distance: 203.6
click at [593, 236] on p "Wheaten bread is a traditional Irish brown bread often enjoyed as a breakfast f…" at bounding box center [475, 226] width 605 height 64
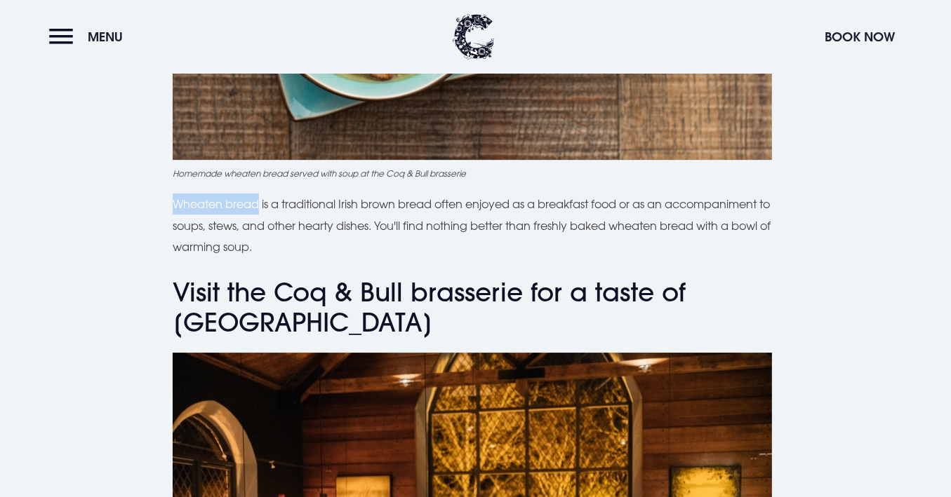
drag, startPoint x: 175, startPoint y: 202, endPoint x: 260, endPoint y: 206, distance: 85.0
click at [260, 206] on p "Wheaten bread is a traditional Irish brown bread often enjoyed as a breakfast f…" at bounding box center [475, 226] width 605 height 64
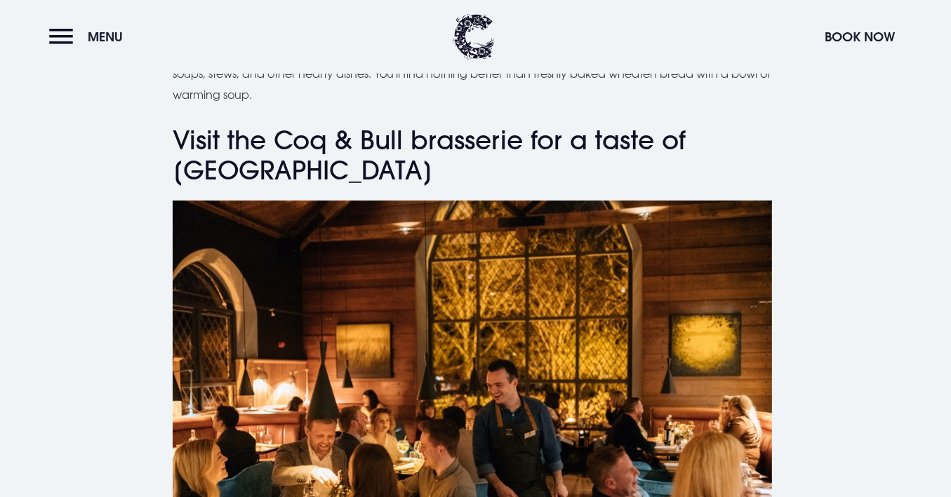
scroll to position [4113, 0]
